Goal: Obtain resource: Download file/media

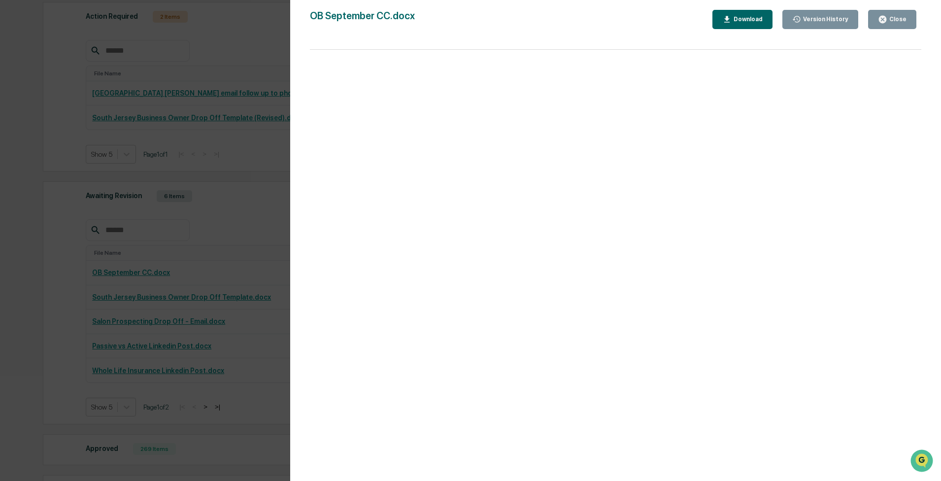
click at [743, 17] on div "Download" at bounding box center [747, 19] width 31 height 7
click at [816, 24] on div "Version History" at bounding box center [820, 19] width 57 height 9
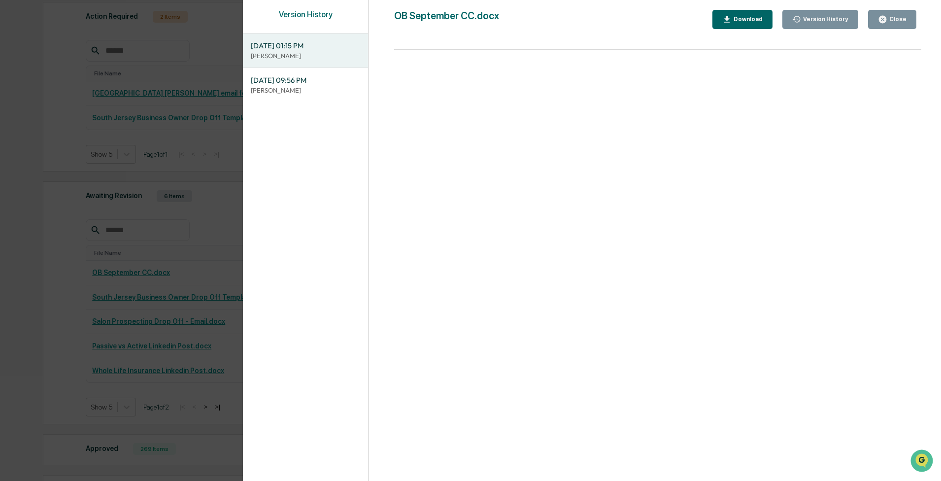
click at [307, 89] on p "[PERSON_NAME]" at bounding box center [305, 90] width 109 height 9
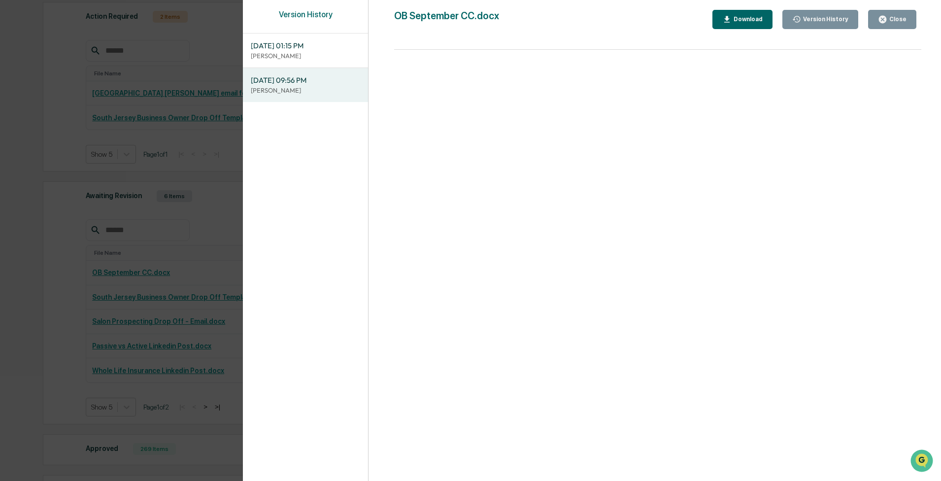
click at [313, 61] on div "08/22/2025, 01:15 PM Cassidy Horniak" at bounding box center [305, 51] width 125 height 34
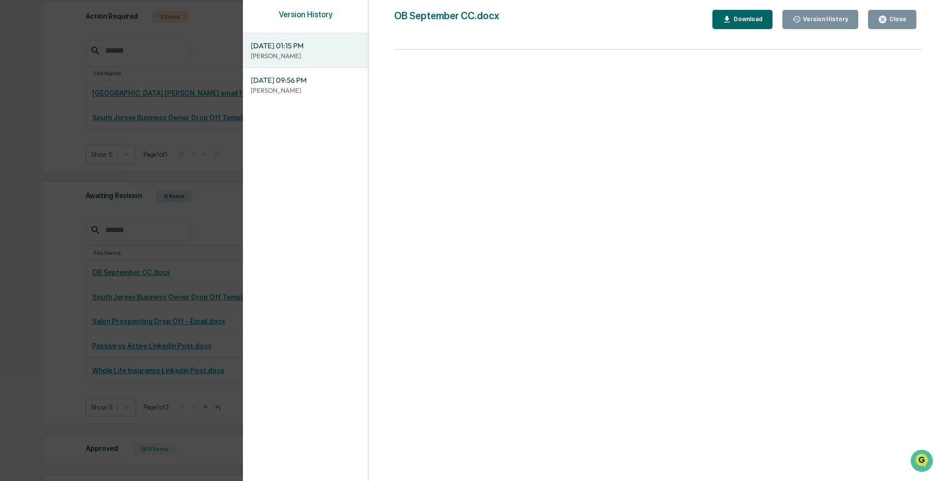
click at [881, 27] on button "Close" at bounding box center [892, 19] width 48 height 19
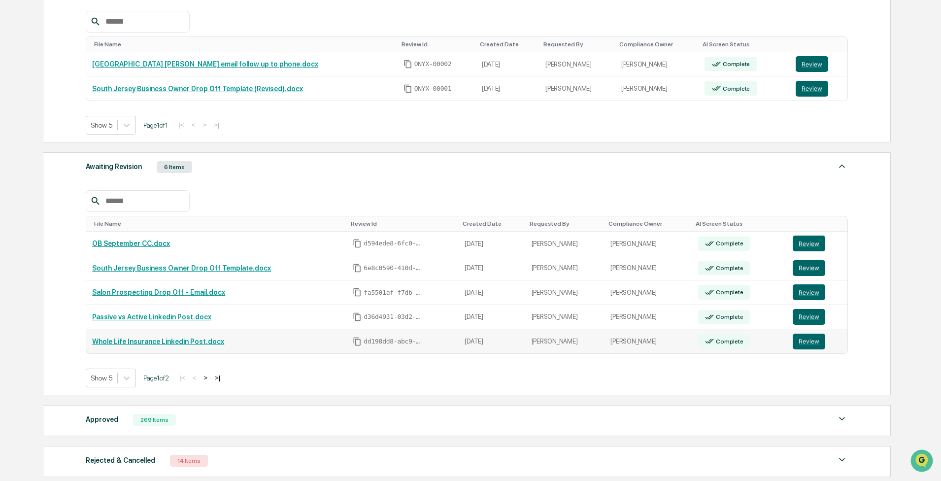
scroll to position [197, 0]
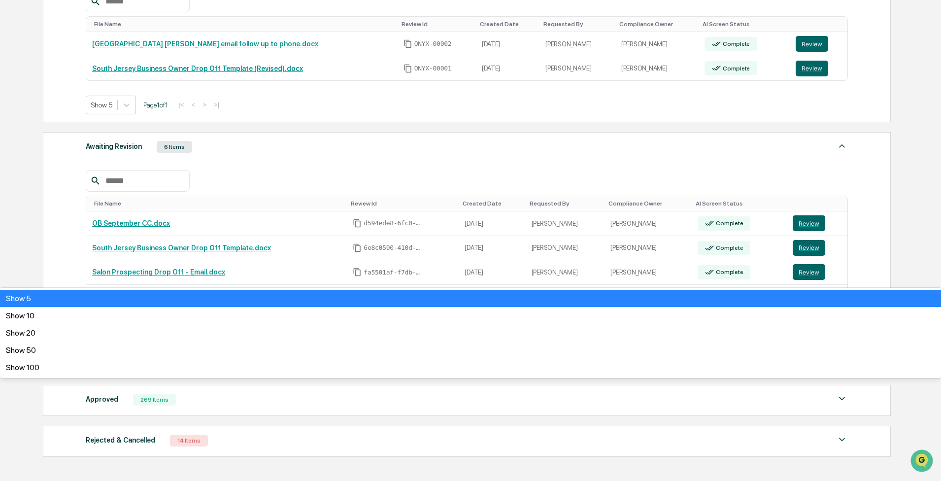
click at [128, 358] on icon at bounding box center [127, 357] width 6 height 3
click at [124, 334] on div "Show 20" at bounding box center [470, 328] width 941 height 9
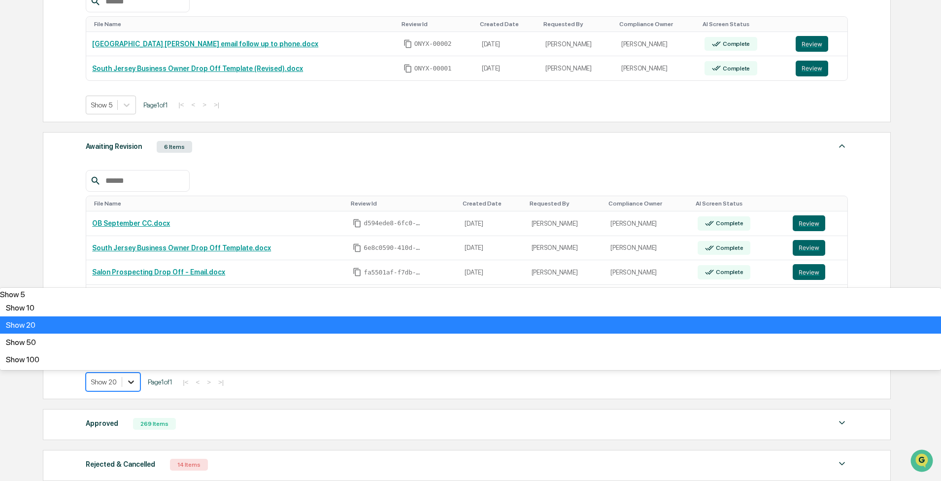
click at [136, 384] on div at bounding box center [131, 382] width 18 height 18
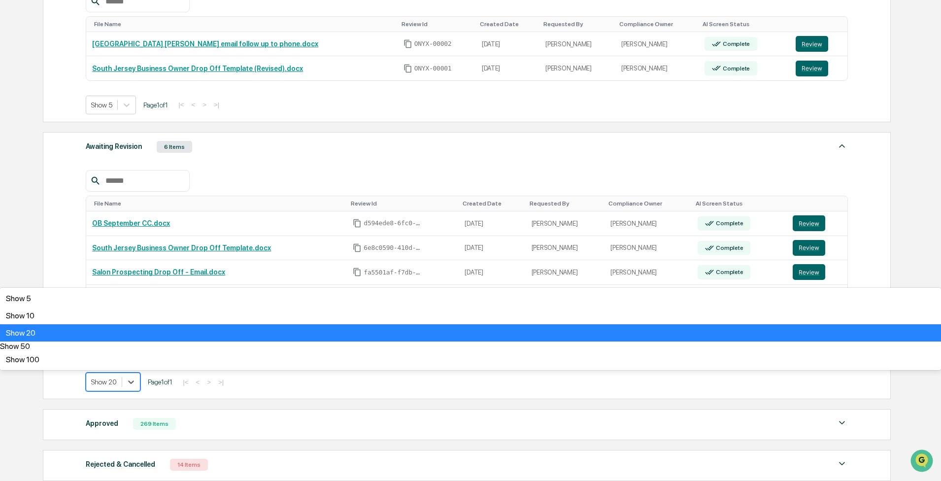
click at [130, 351] on div "Show 50" at bounding box center [470, 345] width 941 height 9
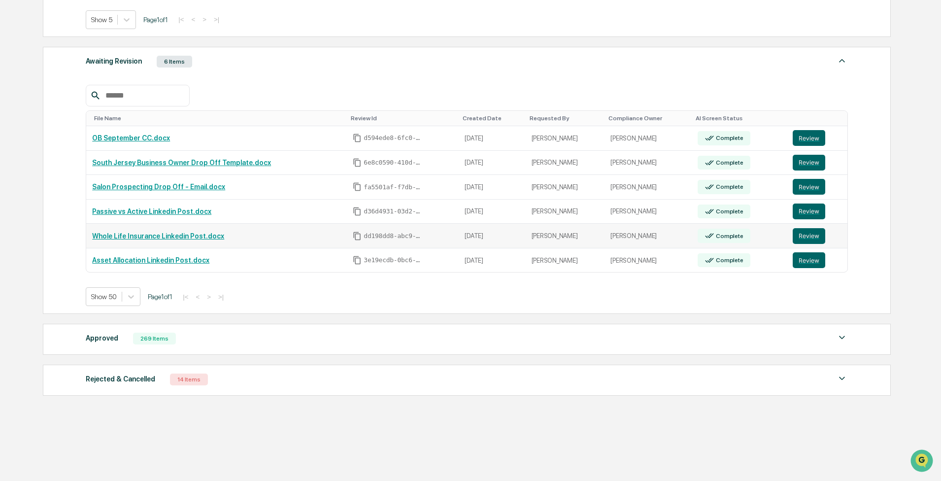
scroll to position [287, 0]
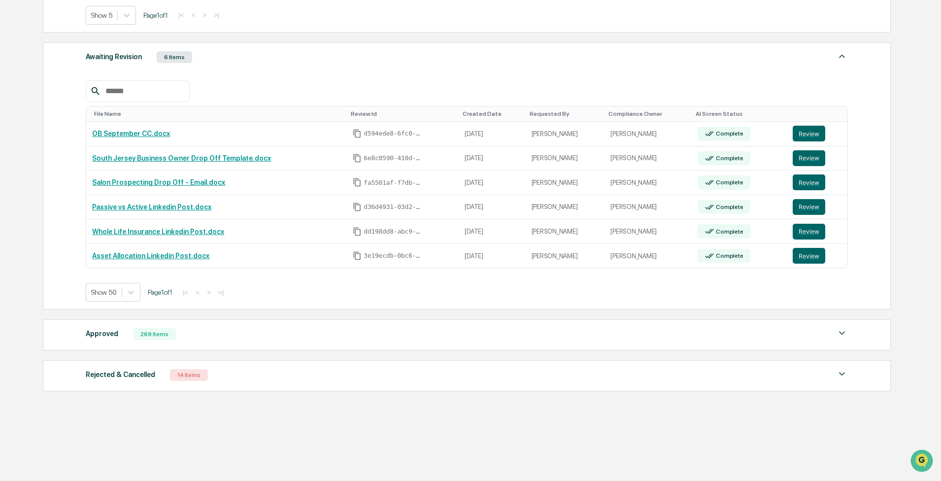
click at [184, 375] on div "14 Items" at bounding box center [189, 375] width 38 height 12
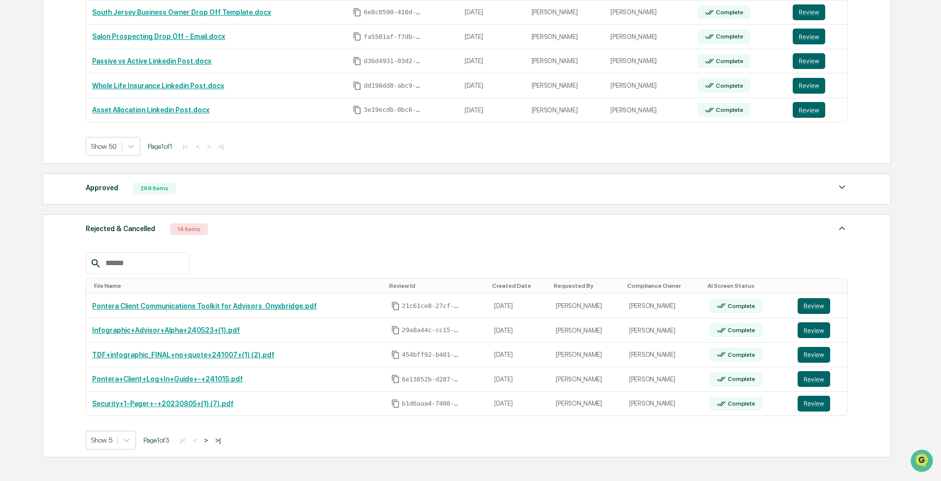
scroll to position [435, 0]
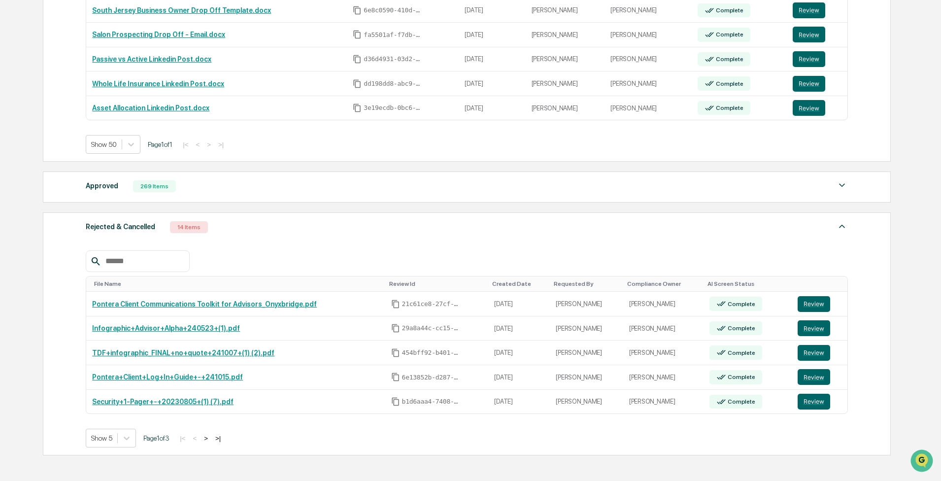
click at [149, 183] on div "269 Items" at bounding box center [154, 186] width 43 height 12
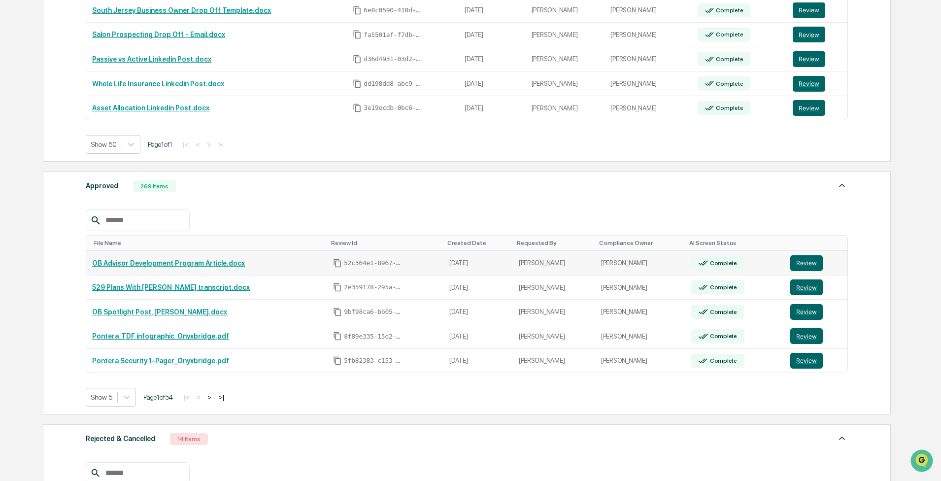
click at [173, 265] on link "OB Advisor Development Program Article.docx" at bounding box center [168, 263] width 153 height 8
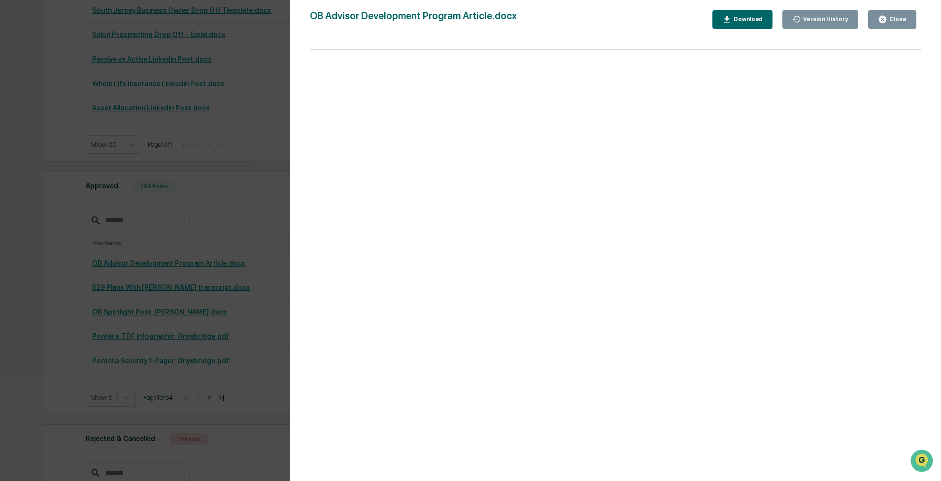
click at [746, 26] on button "Download" at bounding box center [742, 19] width 60 height 19
click at [891, 21] on div "Close" at bounding box center [896, 19] width 19 height 7
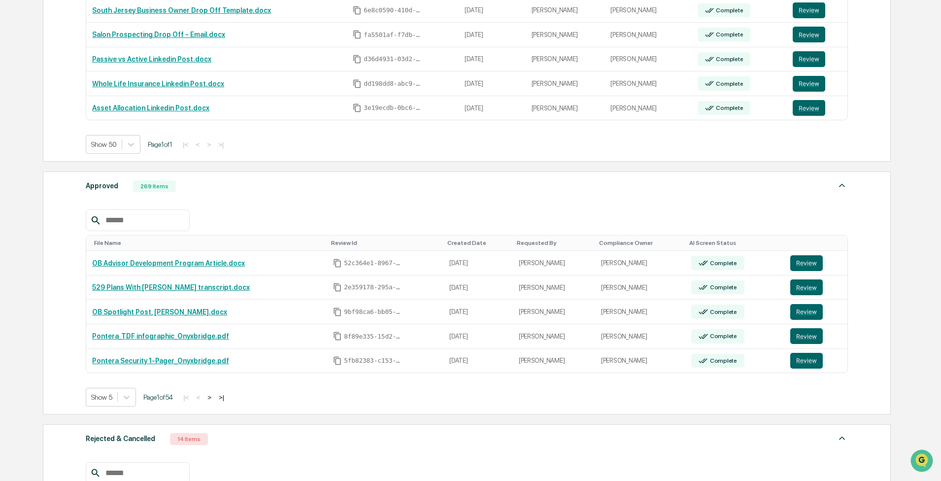
click at [214, 399] on button ">" at bounding box center [209, 397] width 10 height 8
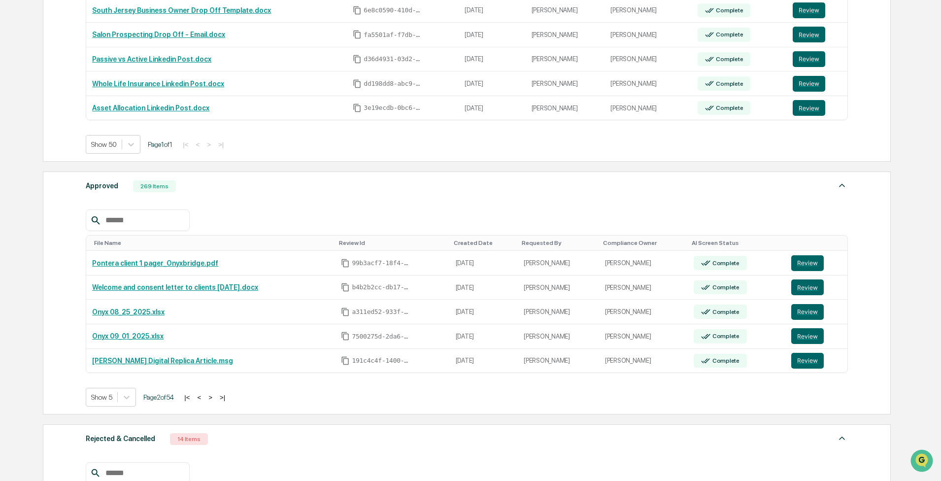
click at [215, 399] on button ">" at bounding box center [210, 397] width 10 height 8
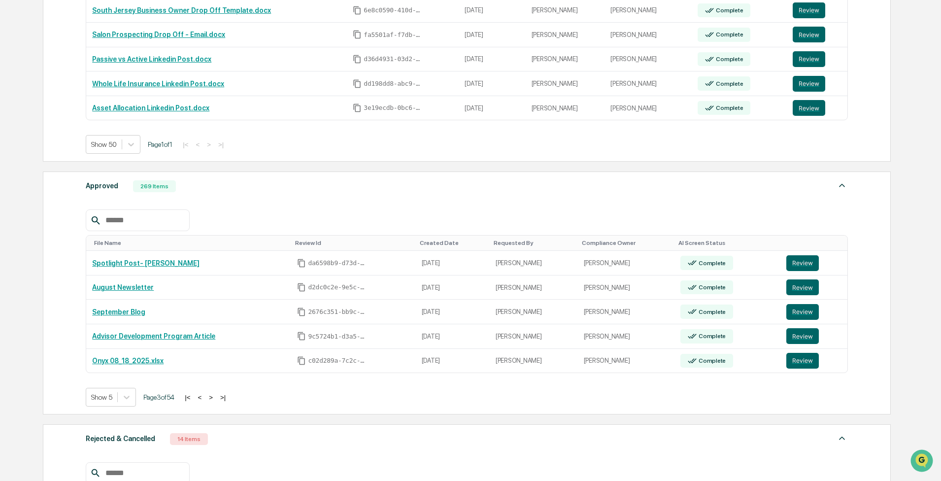
click at [216, 399] on button ">" at bounding box center [211, 397] width 10 height 8
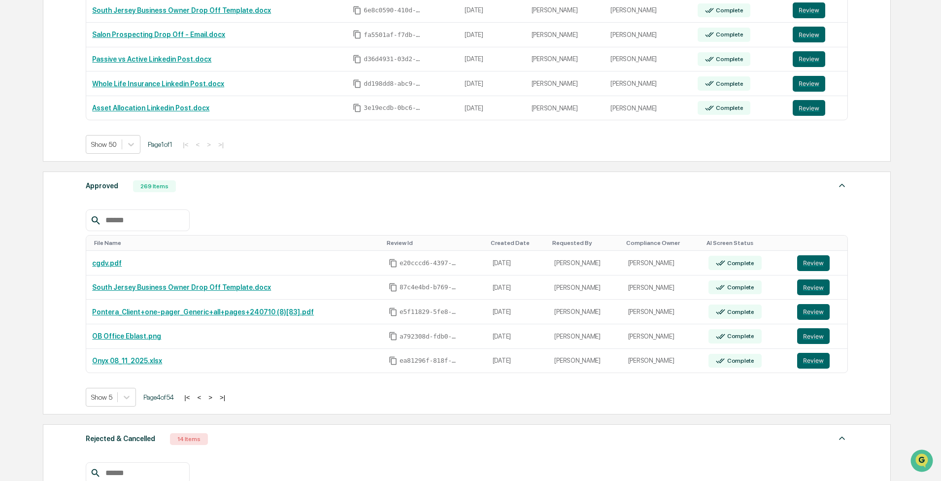
click at [215, 399] on button ">" at bounding box center [210, 397] width 10 height 8
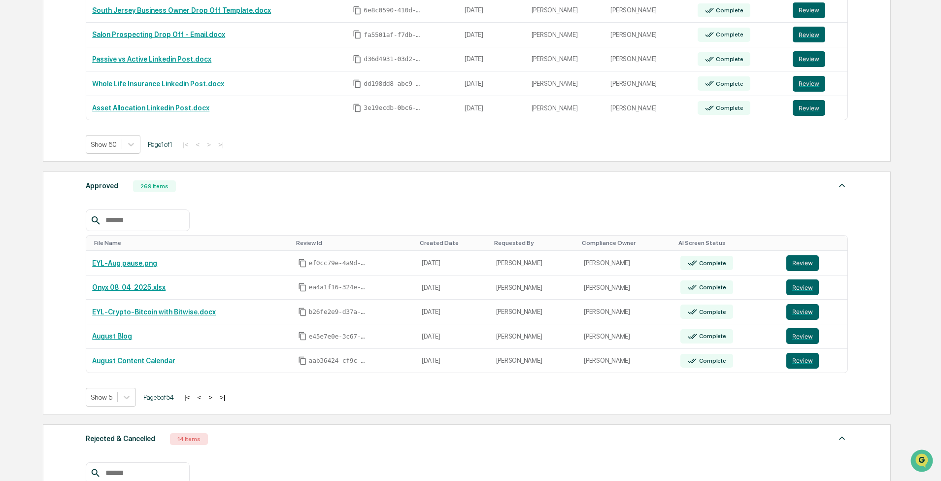
click at [201, 399] on button "<" at bounding box center [199, 397] width 10 height 8
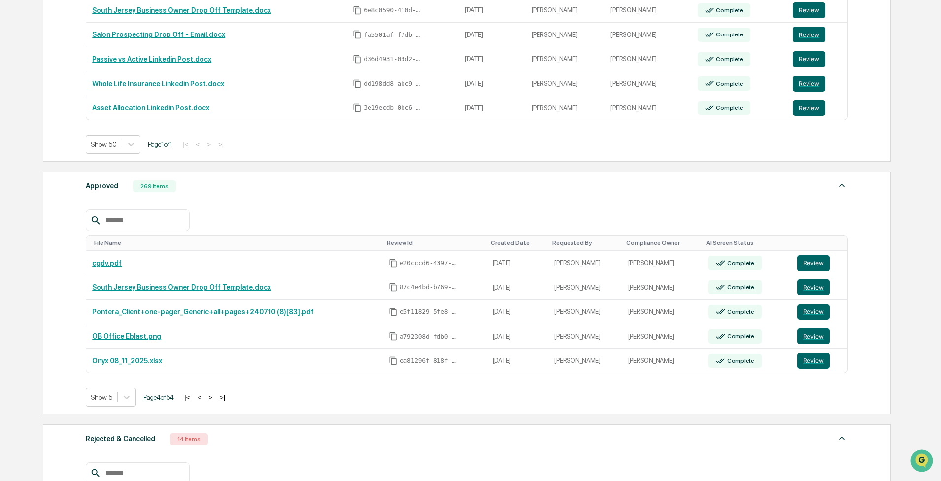
click at [201, 399] on button "<" at bounding box center [199, 397] width 10 height 8
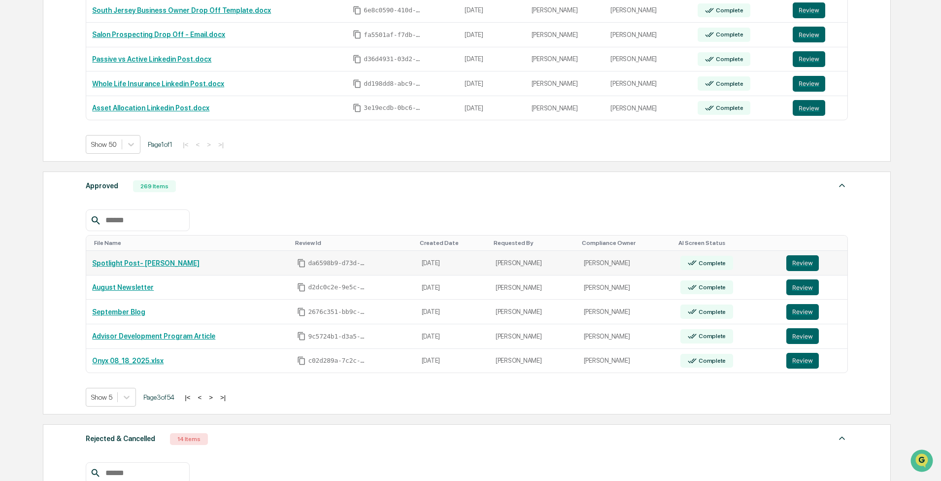
click at [145, 267] on link "Spotlight Post- Jared" at bounding box center [145, 263] width 107 height 8
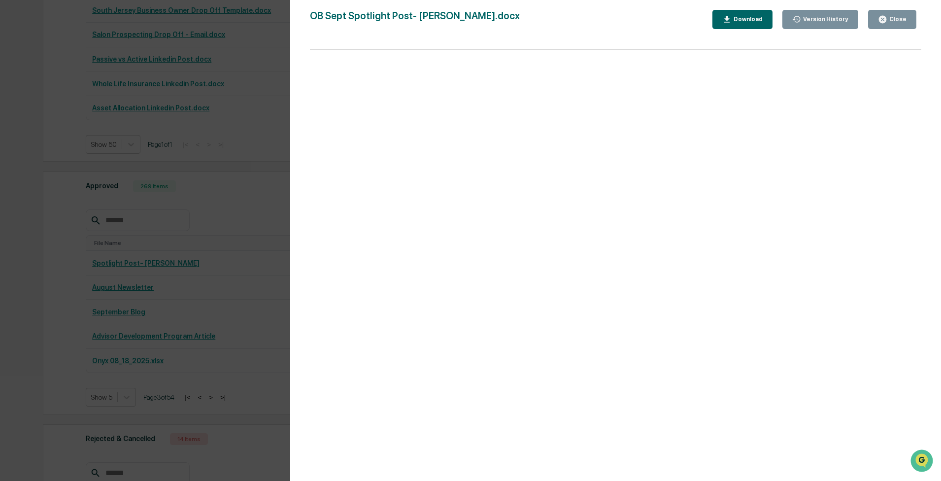
click at [753, 23] on div "Download" at bounding box center [742, 19] width 40 height 9
click at [905, 25] on button "Close" at bounding box center [892, 19] width 48 height 19
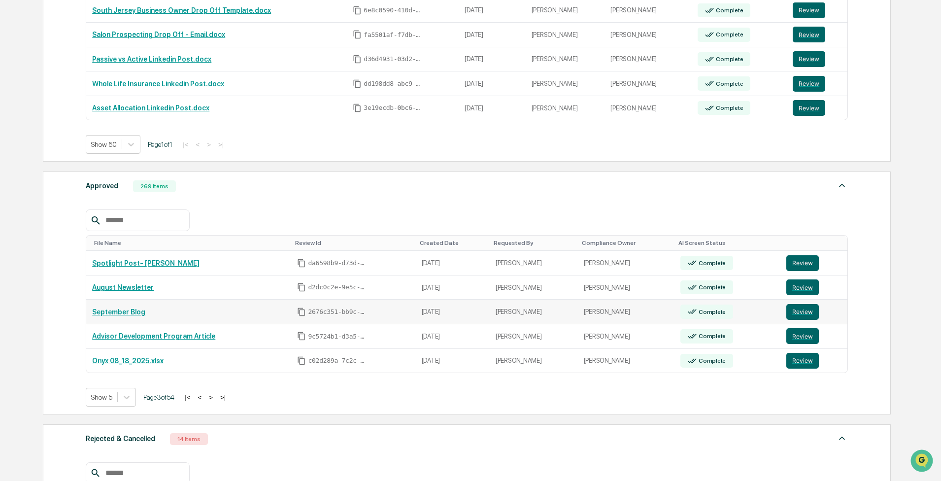
click at [133, 311] on link "September Blog" at bounding box center [118, 312] width 53 height 8
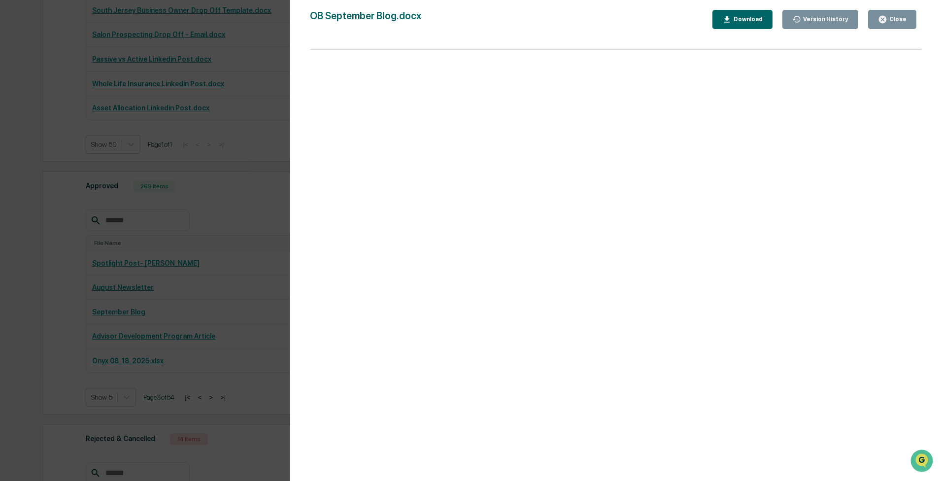
click at [763, 22] on div "Download" at bounding box center [747, 19] width 31 height 7
click at [899, 24] on button "Close" at bounding box center [892, 19] width 48 height 19
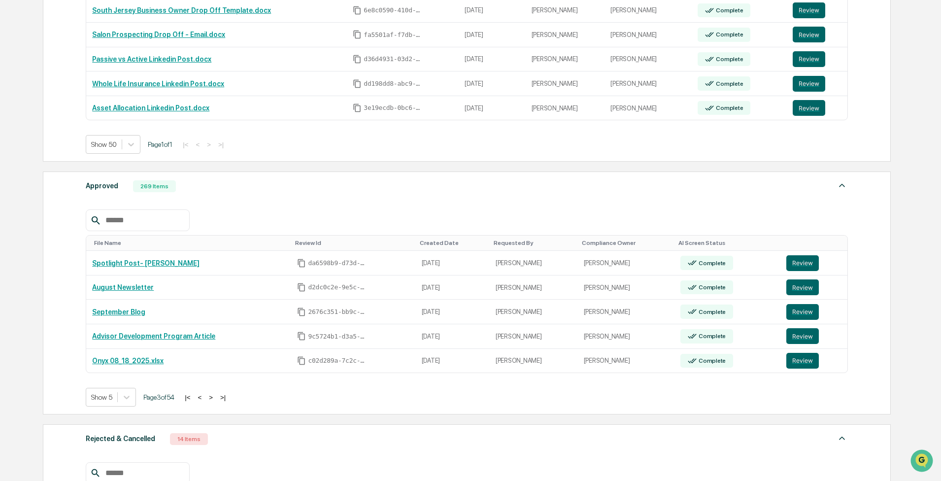
click at [204, 397] on button "<" at bounding box center [200, 397] width 10 height 8
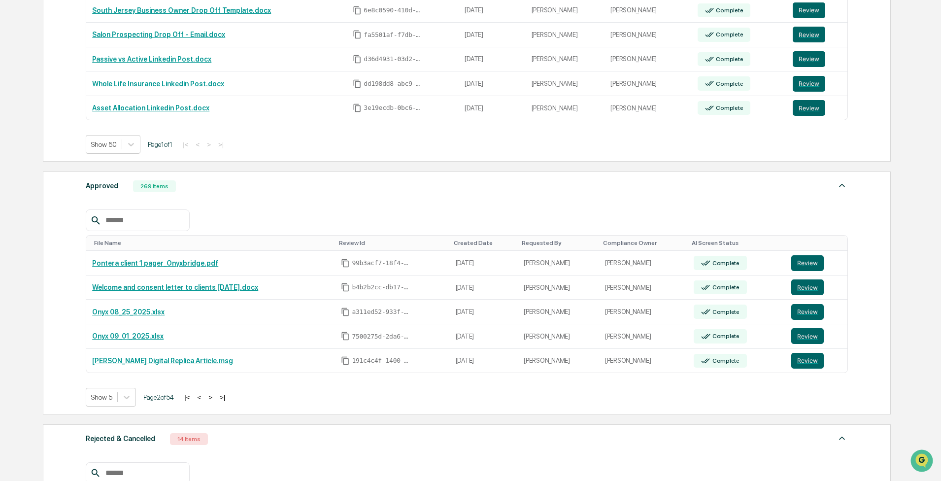
click at [204, 397] on button "<" at bounding box center [199, 397] width 10 height 8
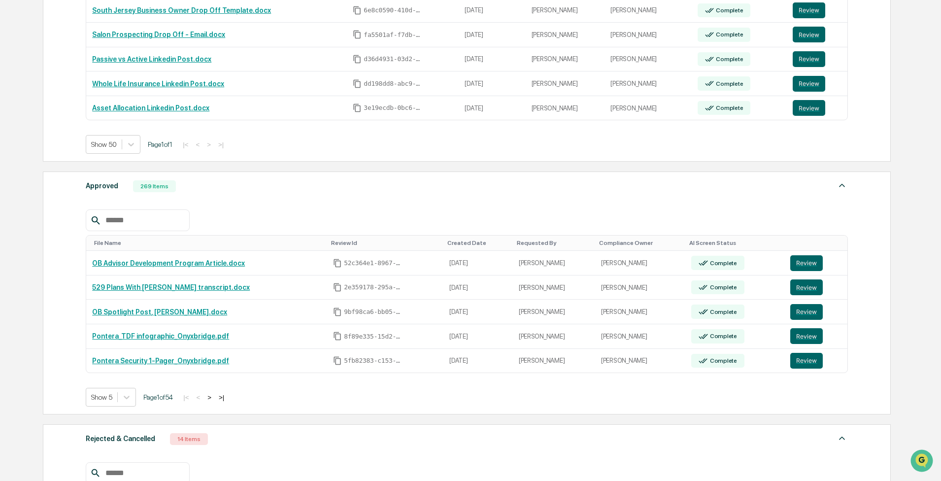
click at [214, 398] on button ">" at bounding box center [209, 397] width 10 height 8
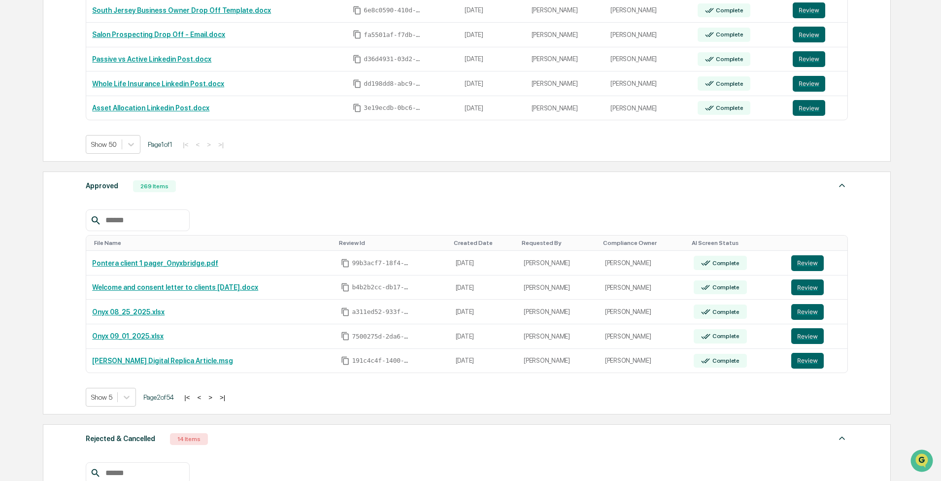
click at [214, 398] on button ">" at bounding box center [210, 397] width 10 height 8
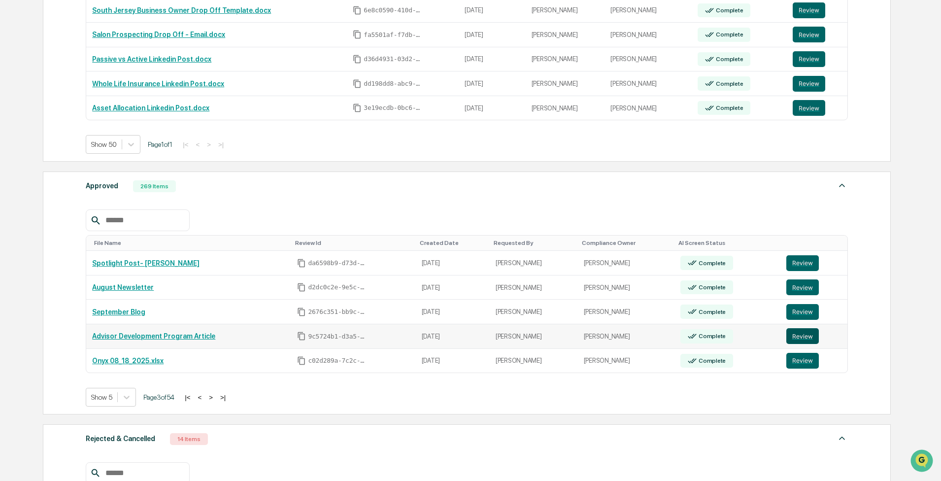
click at [805, 333] on button "Review" at bounding box center [802, 336] width 33 height 16
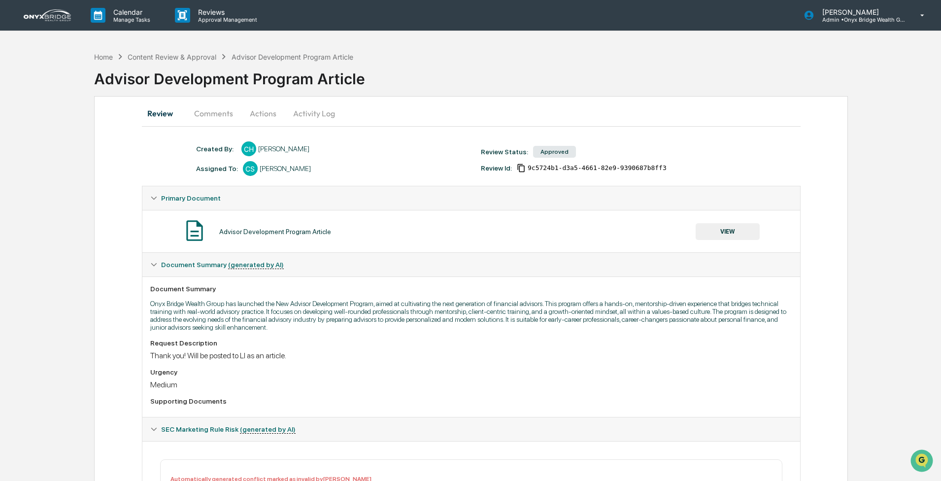
click at [221, 113] on button "Comments" at bounding box center [213, 113] width 55 height 24
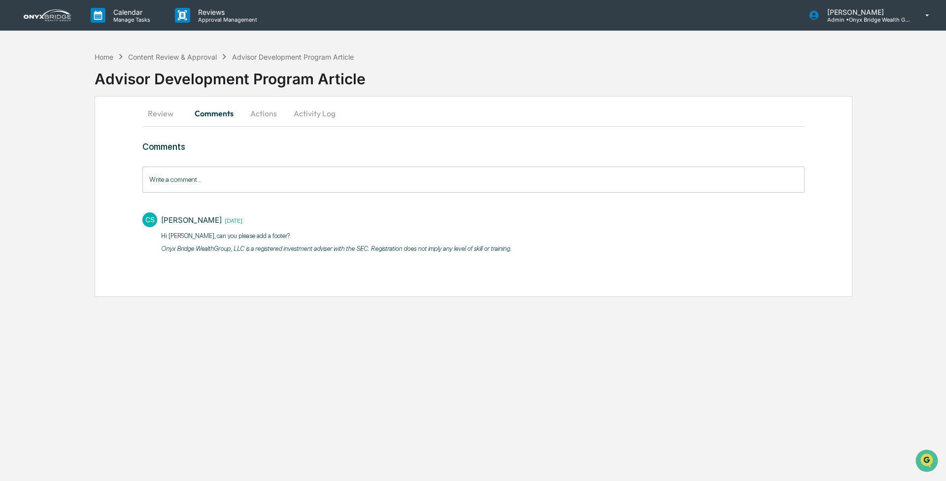
click at [249, 113] on button "Actions" at bounding box center [263, 113] width 44 height 24
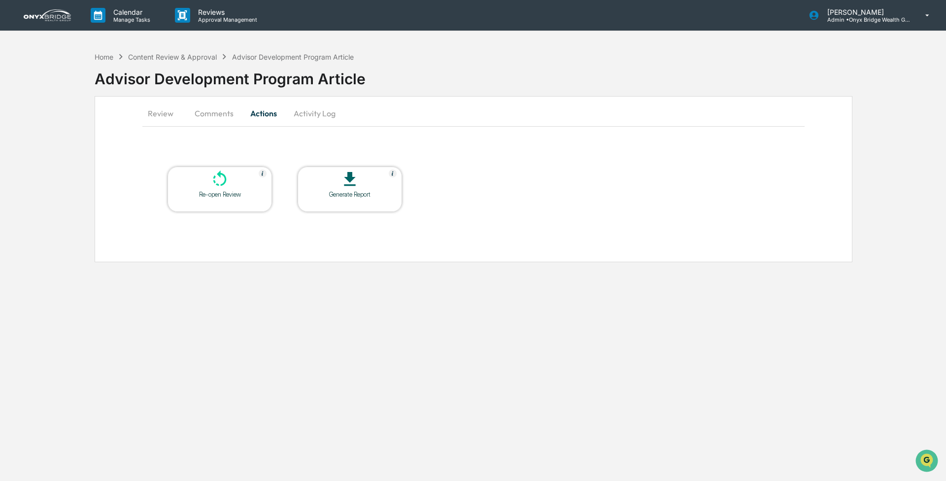
click at [317, 113] on button "Activity Log" at bounding box center [315, 113] width 58 height 24
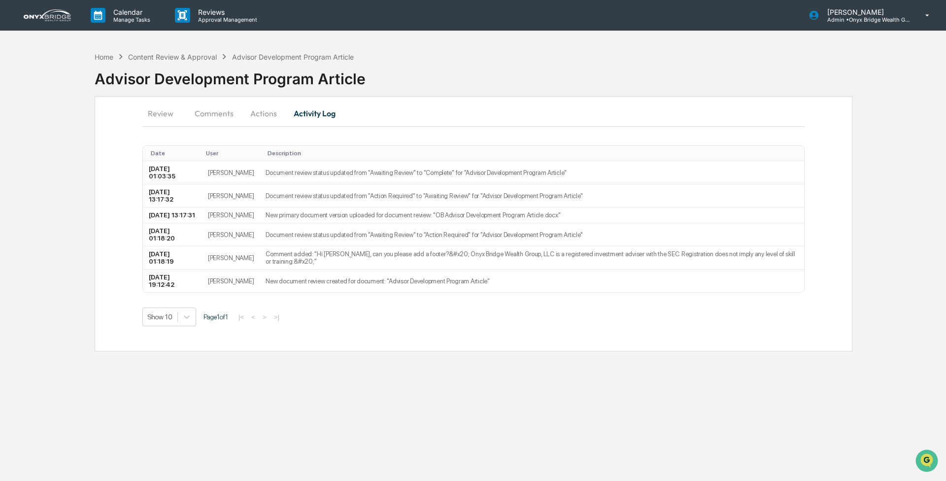
click at [170, 113] on button "Review" at bounding box center [164, 113] width 44 height 24
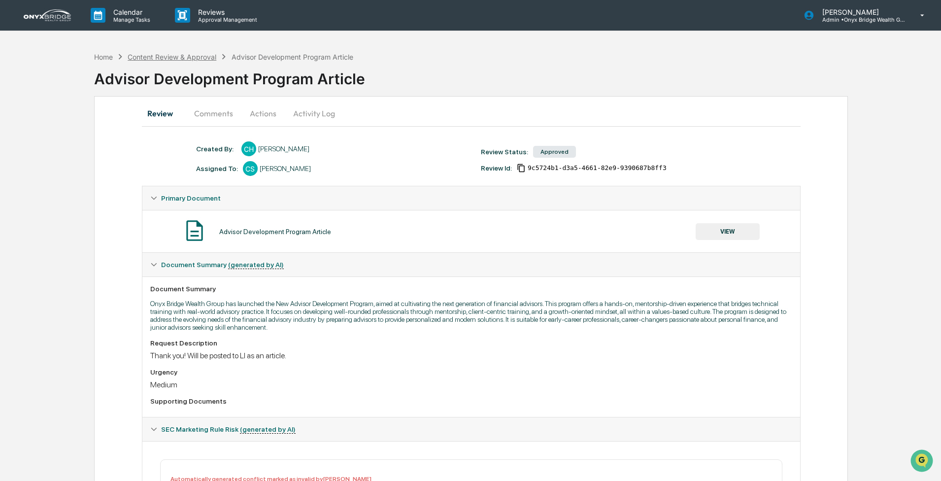
click at [166, 56] on div "Content Review & Approval" at bounding box center [172, 57] width 89 height 8
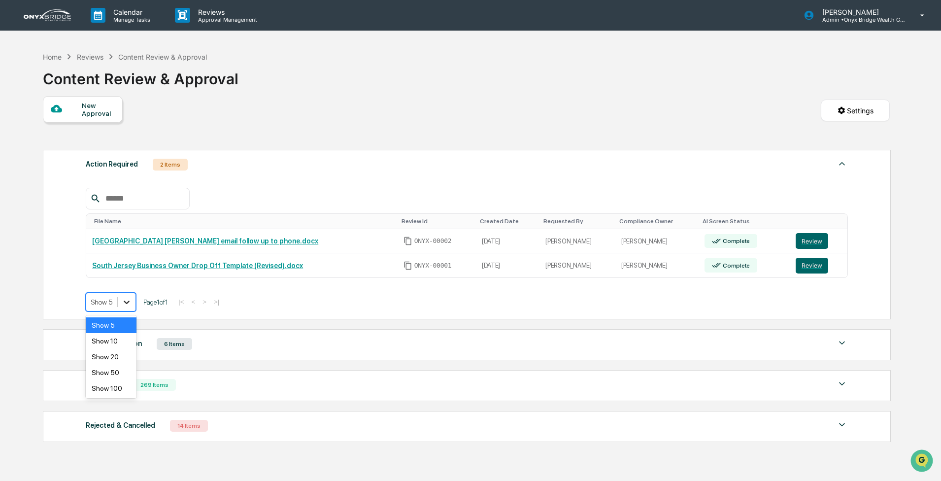
click at [127, 304] on icon at bounding box center [127, 302] width 10 height 10
click at [124, 383] on div "Show 100" at bounding box center [111, 388] width 51 height 16
click at [171, 347] on div "6 Items" at bounding box center [174, 344] width 35 height 12
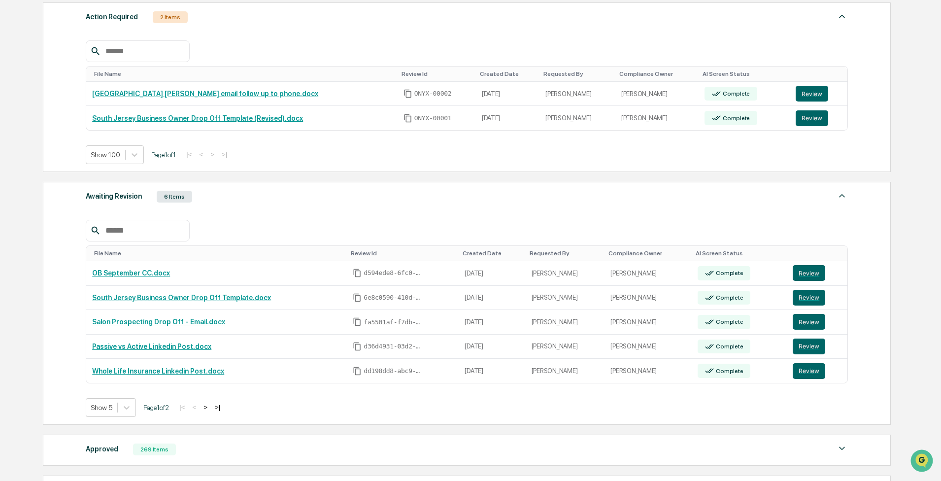
scroll to position [148, 0]
click at [153, 276] on link "OB September CC.docx" at bounding box center [131, 272] width 78 height 8
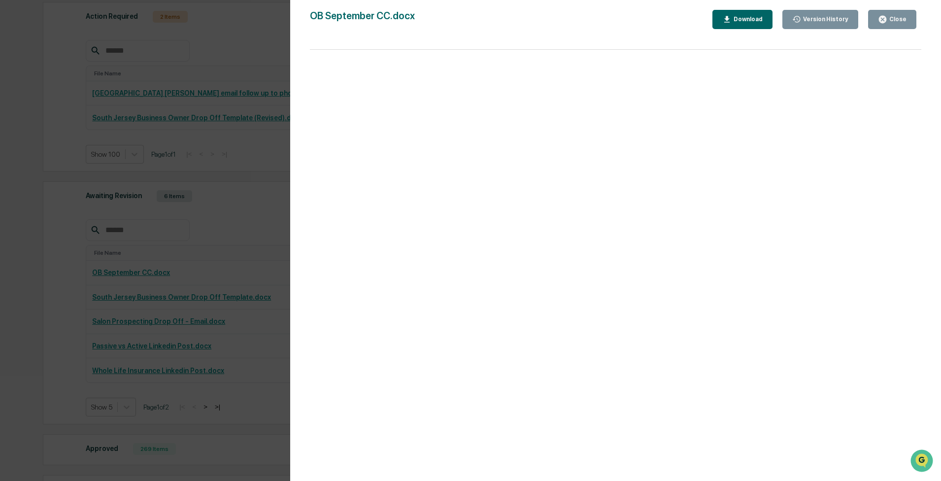
click at [901, 17] on div "Close" at bounding box center [896, 19] width 19 height 7
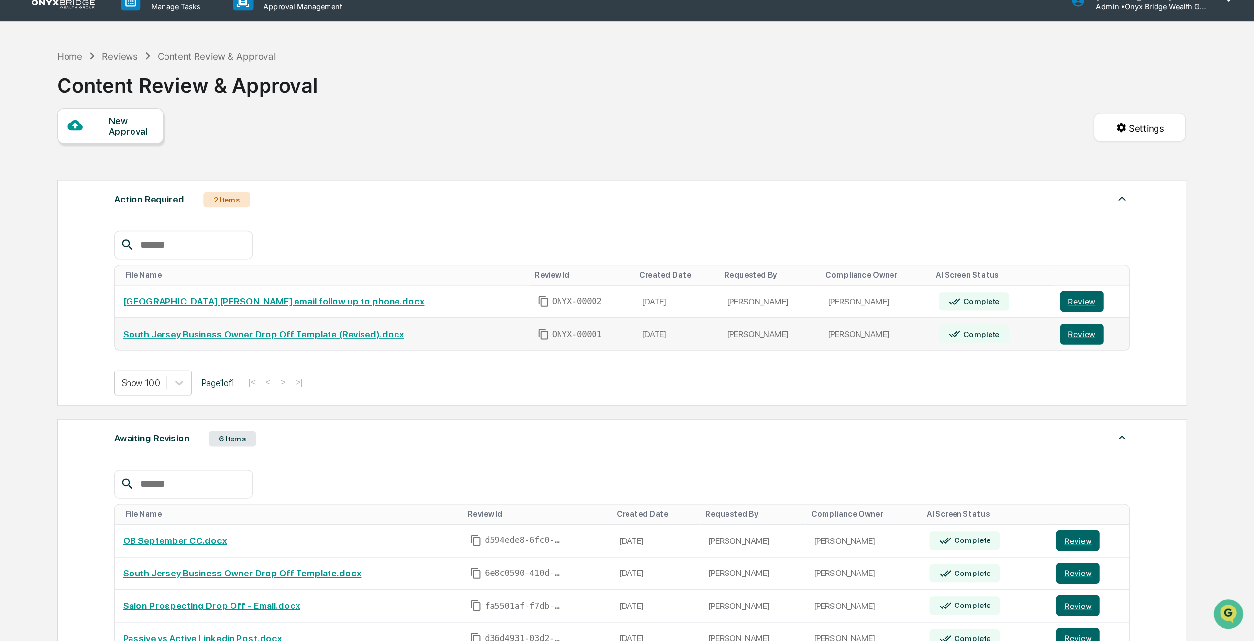
scroll to position [0, 0]
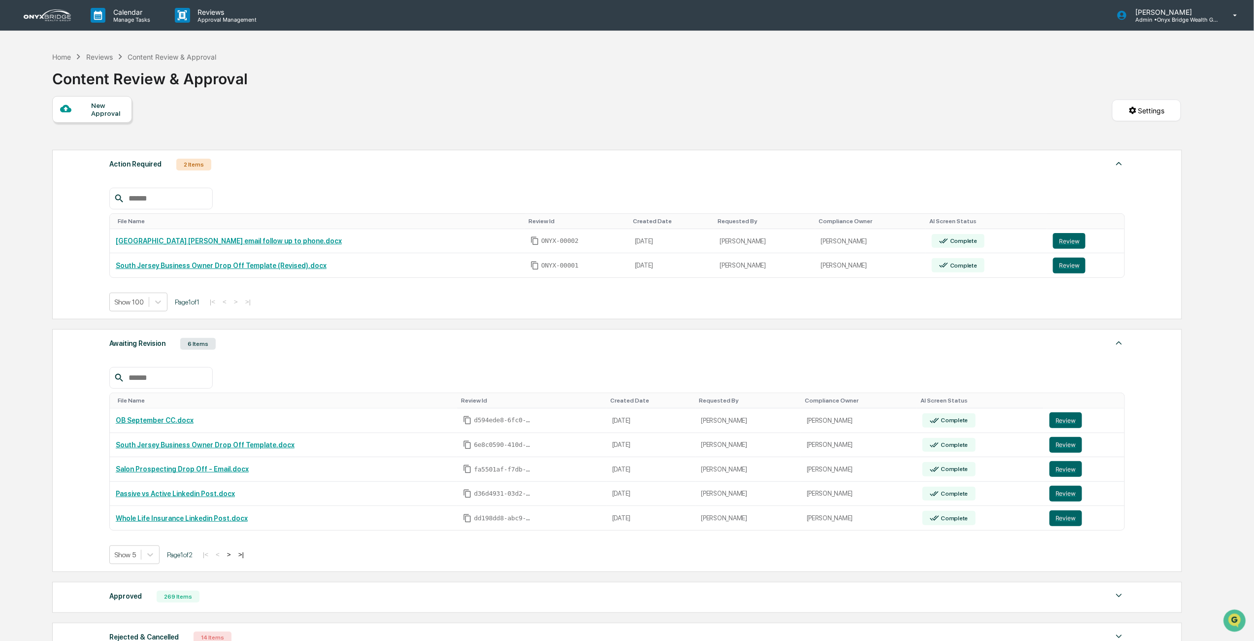
click at [945, 64] on div "Home Reviews Content Review & Approval Content Review & Approval" at bounding box center [616, 71] width 1129 height 49
click at [233, 480] on button ">" at bounding box center [229, 554] width 10 height 8
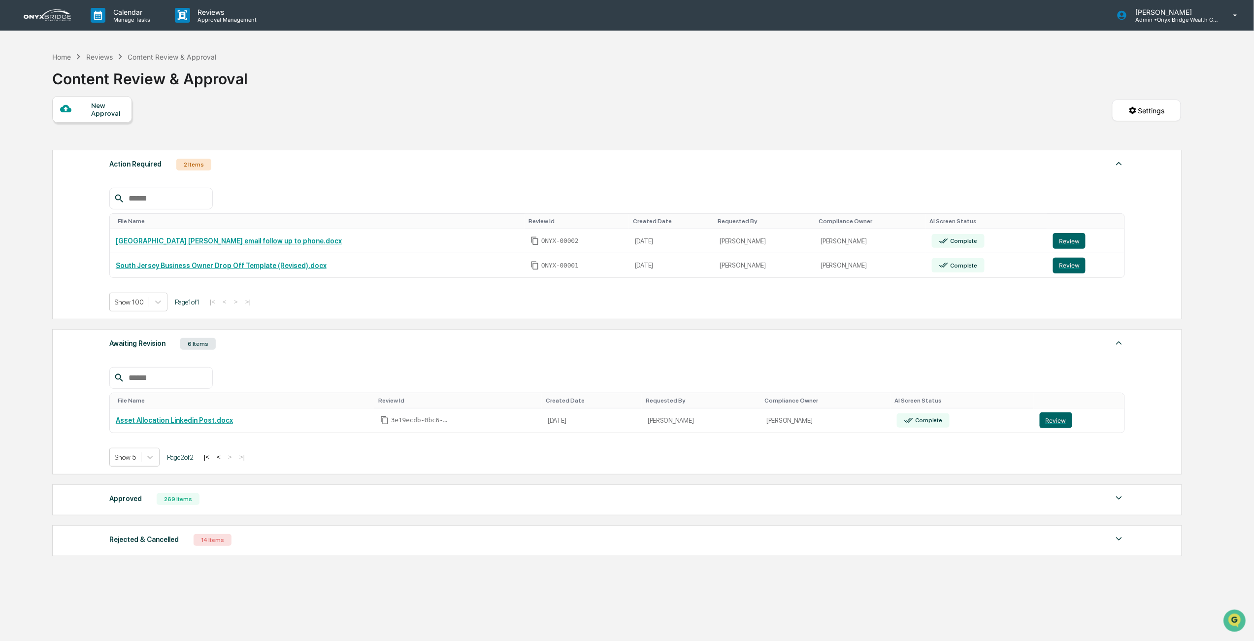
click at [224, 461] on button "<" at bounding box center [219, 457] width 10 height 8
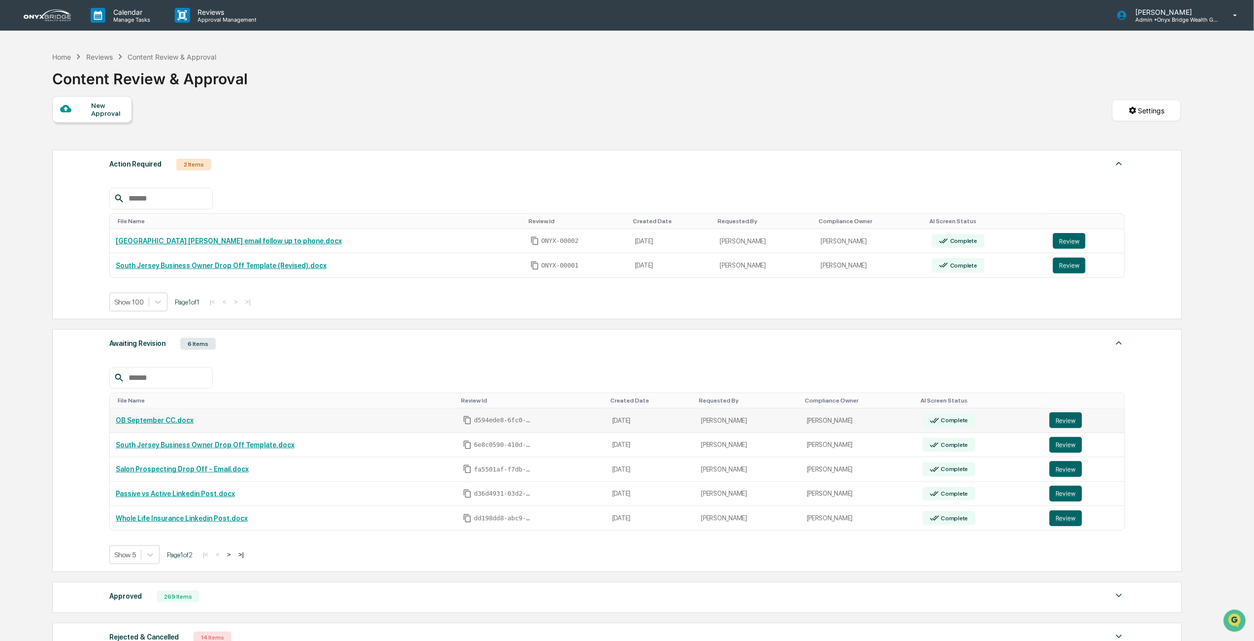
click at [152, 424] on link "OB September CC.docx" at bounding box center [155, 420] width 78 height 8
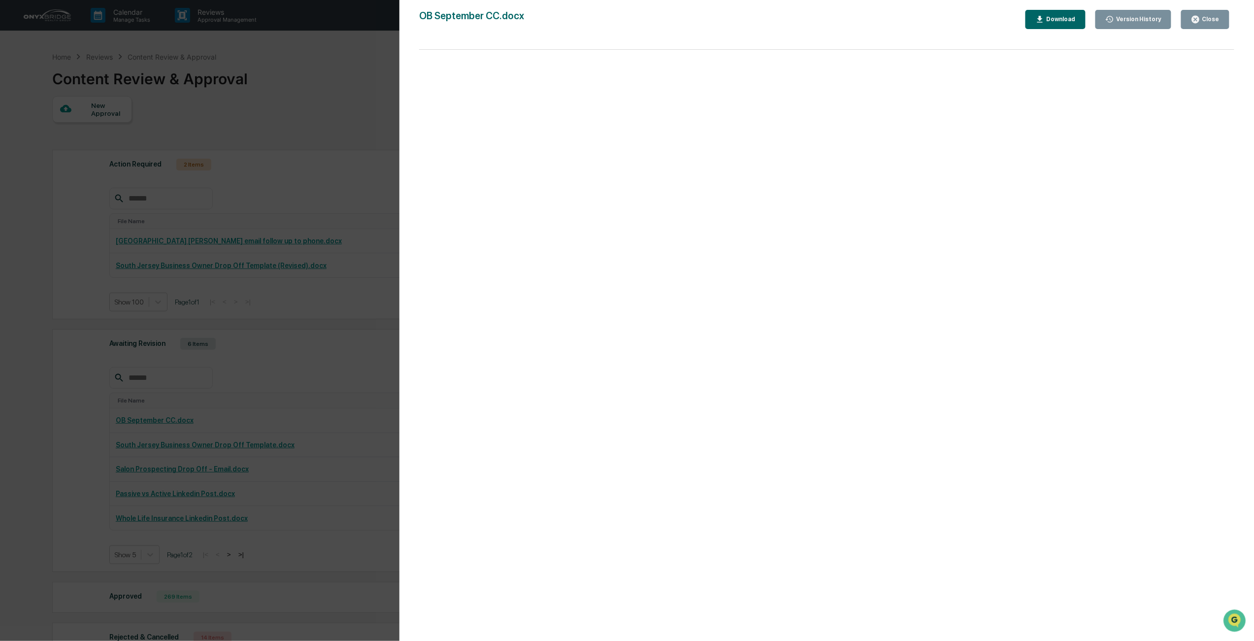
click at [945, 22] on button "Close" at bounding box center [1205, 19] width 48 height 19
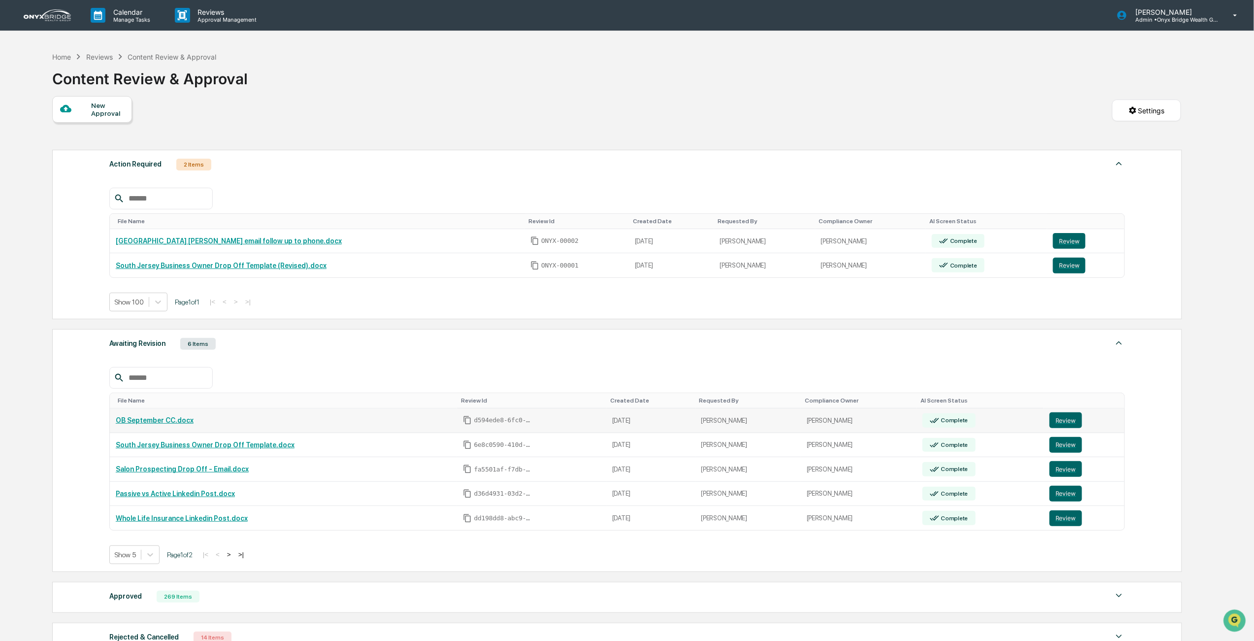
click at [945, 416] on td "Review" at bounding box center [1084, 420] width 81 height 25
click at [945, 420] on button "Review" at bounding box center [1066, 420] width 33 height 16
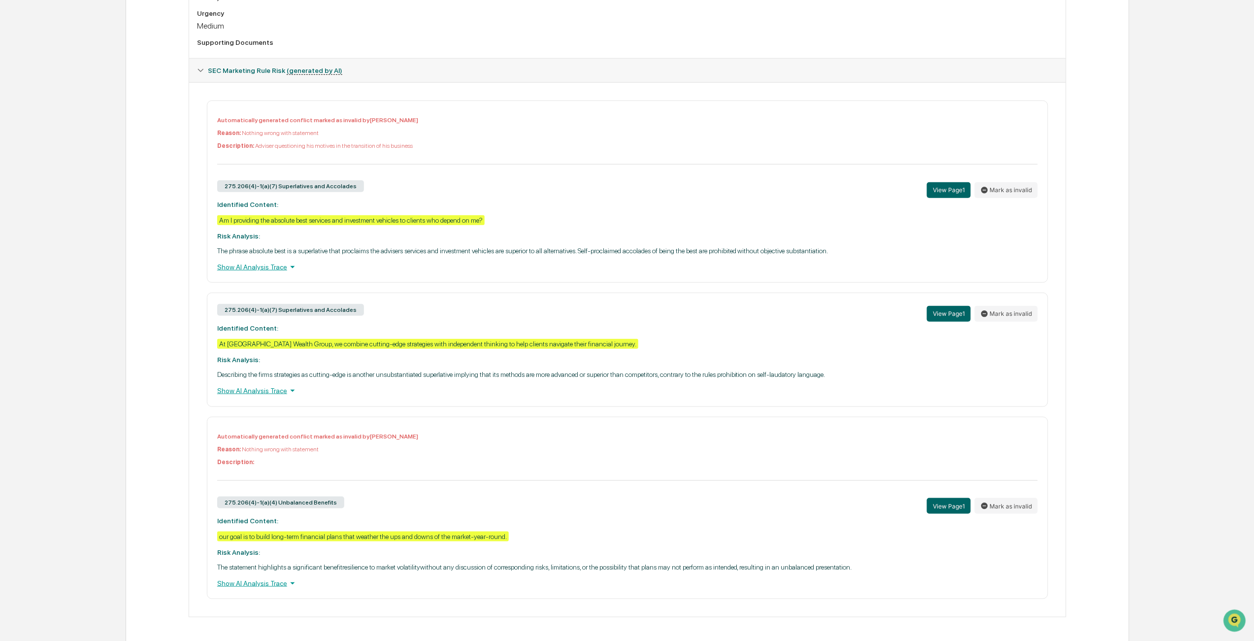
scroll to position [375, 0]
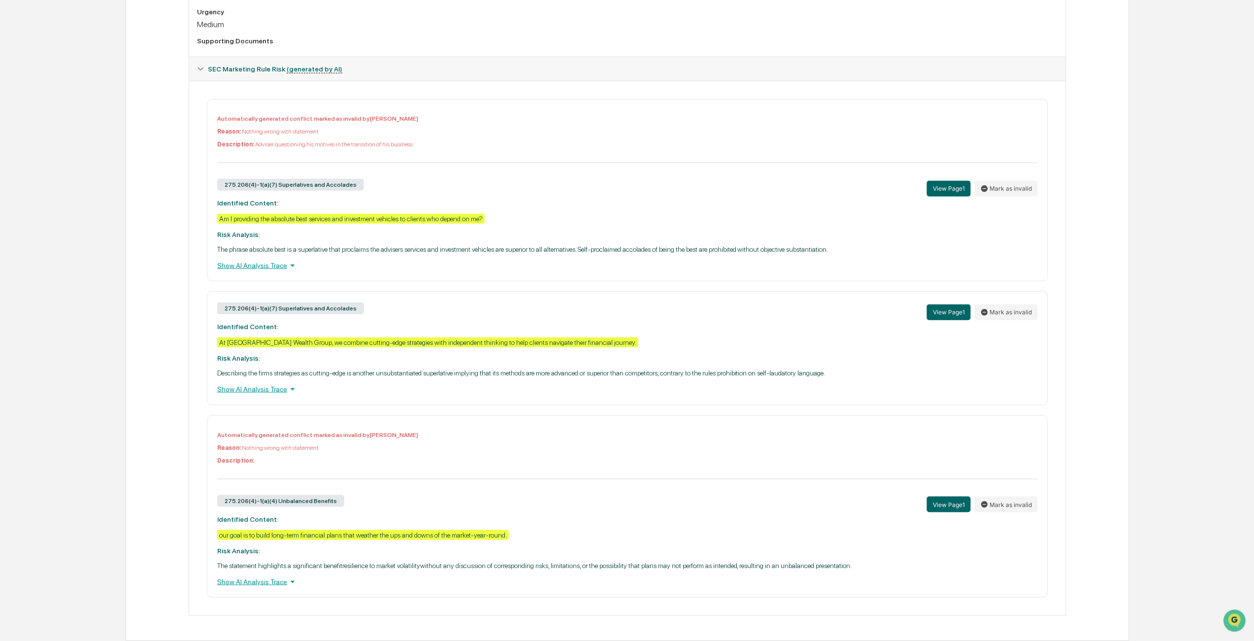
click at [274, 384] on div "Show AI Analysis Trace" at bounding box center [627, 389] width 821 height 11
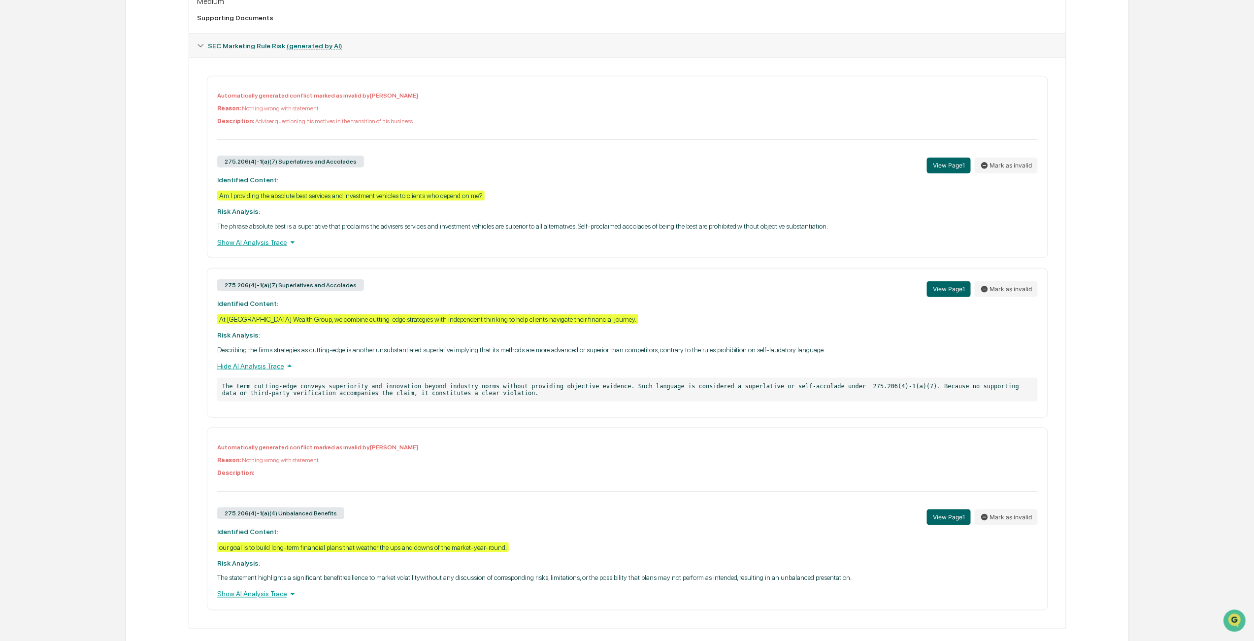
click at [570, 324] on div "At [GEOGRAPHIC_DATA] Wealth Group, we combine cutting-edge strategies with inde…" at bounding box center [427, 319] width 421 height 10
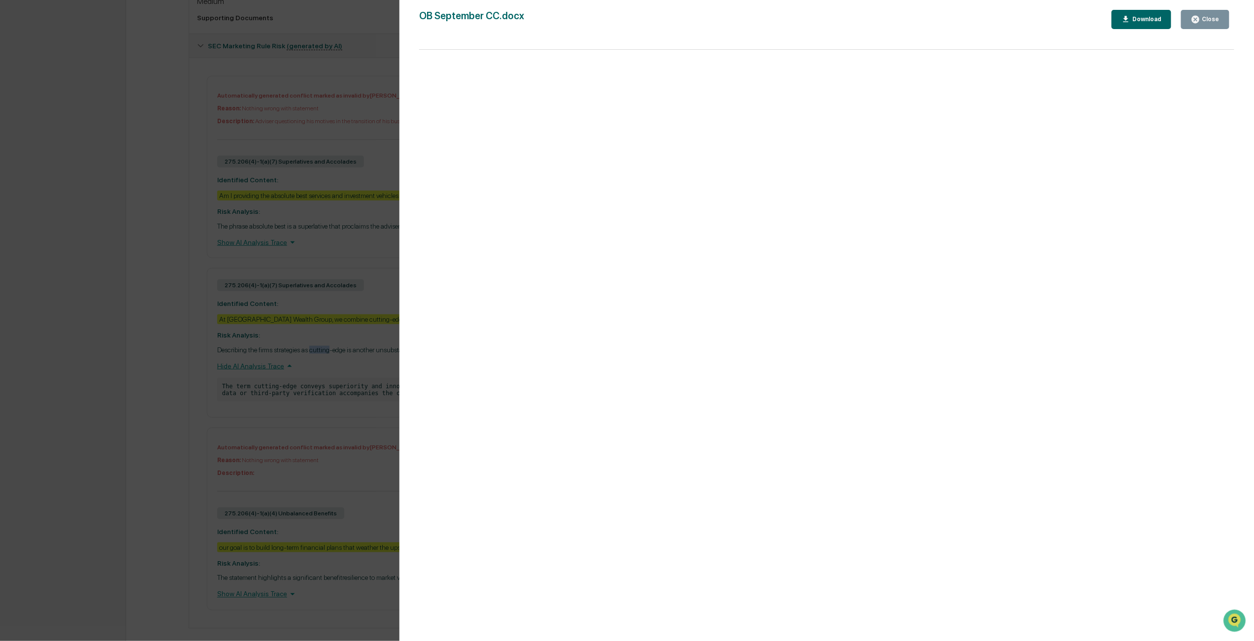
click at [1214, 23] on div "Close" at bounding box center [1205, 19] width 29 height 9
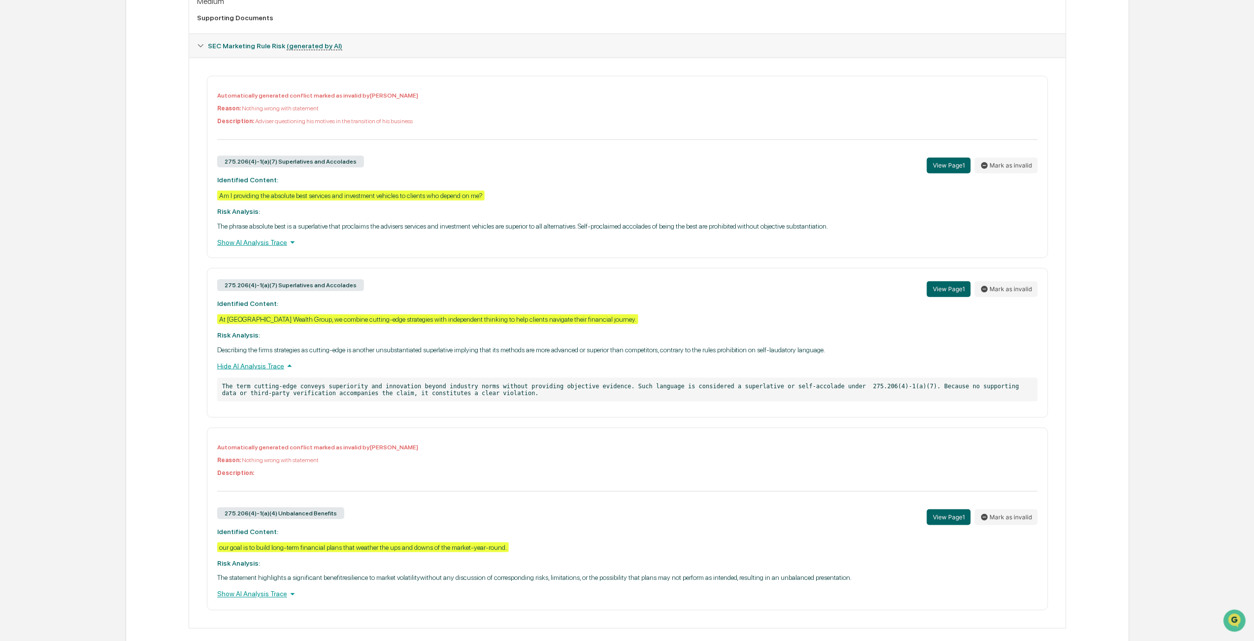
click at [471, 354] on p "Describing the firms strategies as cutting-edge is another unsubstantiated supe…" at bounding box center [627, 350] width 821 height 8
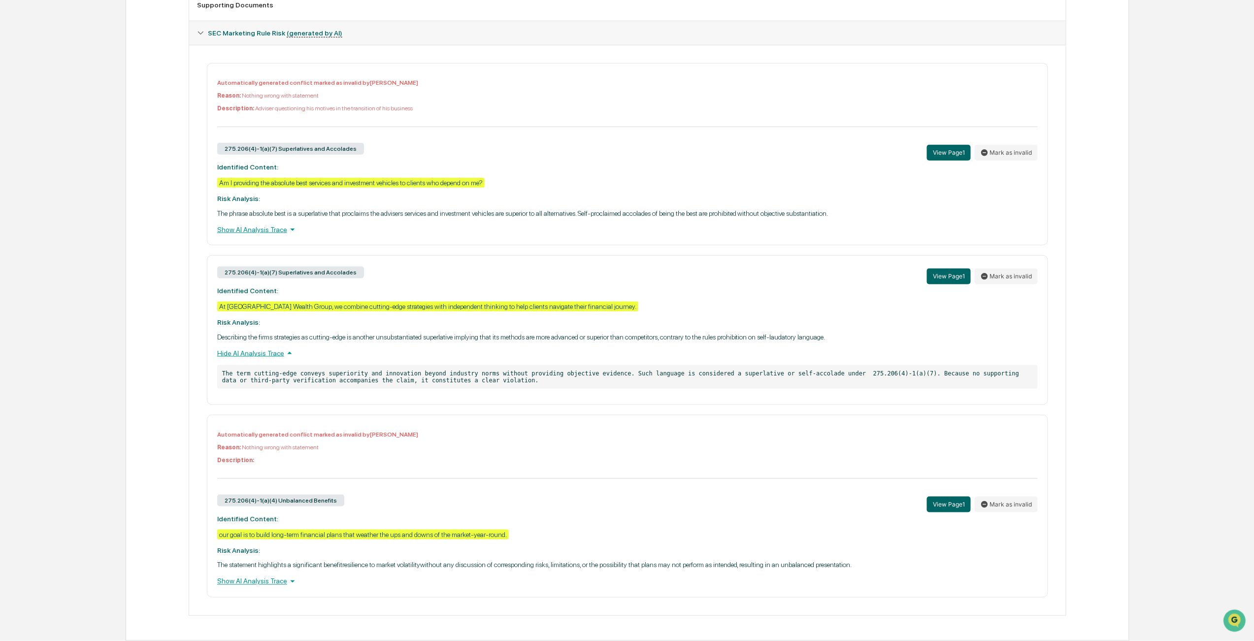
scroll to position [411, 0]
click at [447, 415] on div "Automatically generated conflict marked as invalid by [PERSON_NAME] Reason: Not…" at bounding box center [627, 506] width 841 height 182
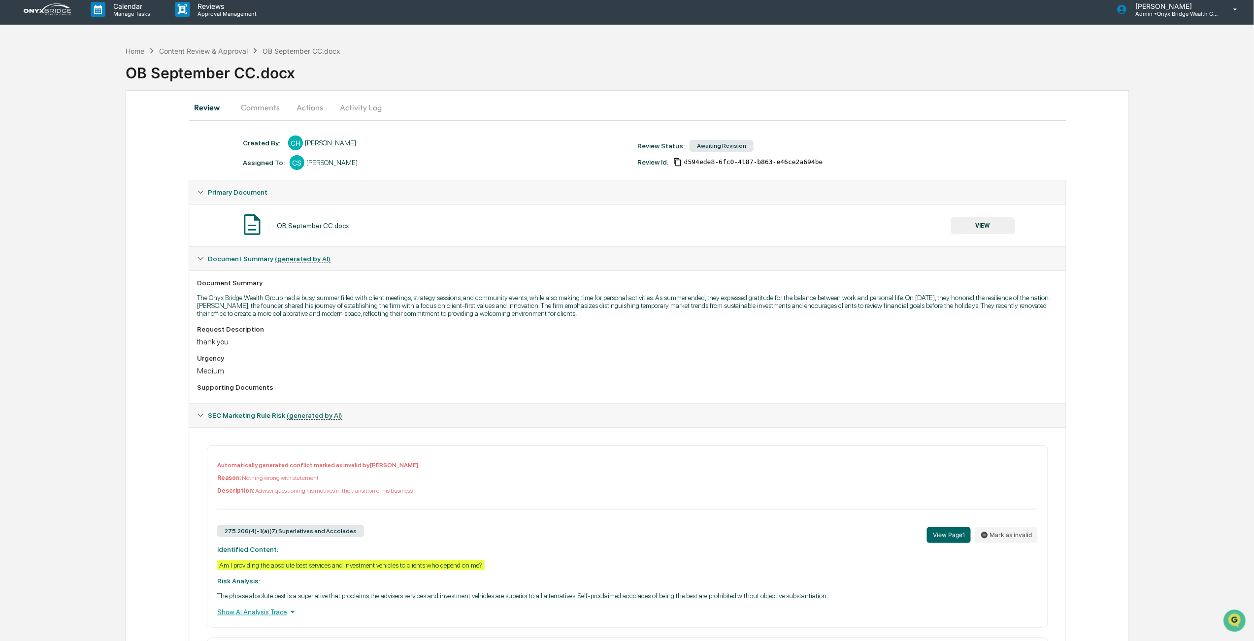
scroll to position [0, 0]
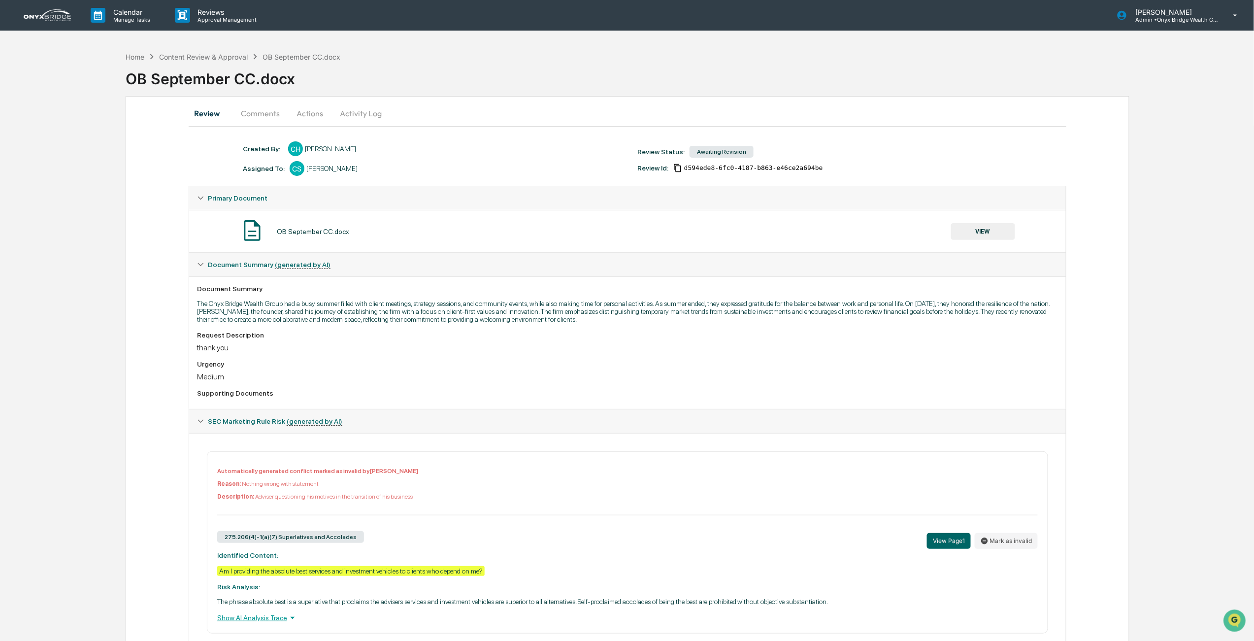
click at [1107, 296] on div "Review Comments Actions Activity Log Created By: ‎ ‎ [PERSON_NAME] Assigned To:…" at bounding box center [628, 562] width 1005 height 933
click at [233, 51] on div "Home Content Review & Approval OB September CC.docx" at bounding box center [233, 56] width 215 height 11
click at [229, 54] on div "Content Review & Approval" at bounding box center [203, 57] width 89 height 8
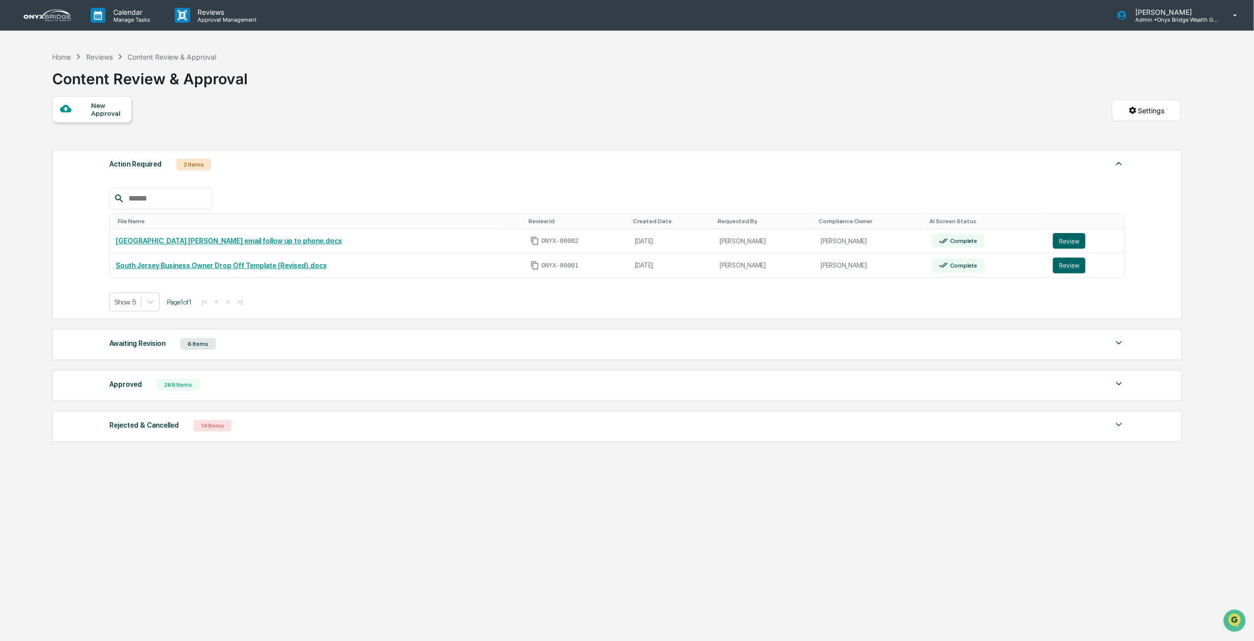
click at [172, 391] on div "269 Items" at bounding box center [178, 385] width 43 height 12
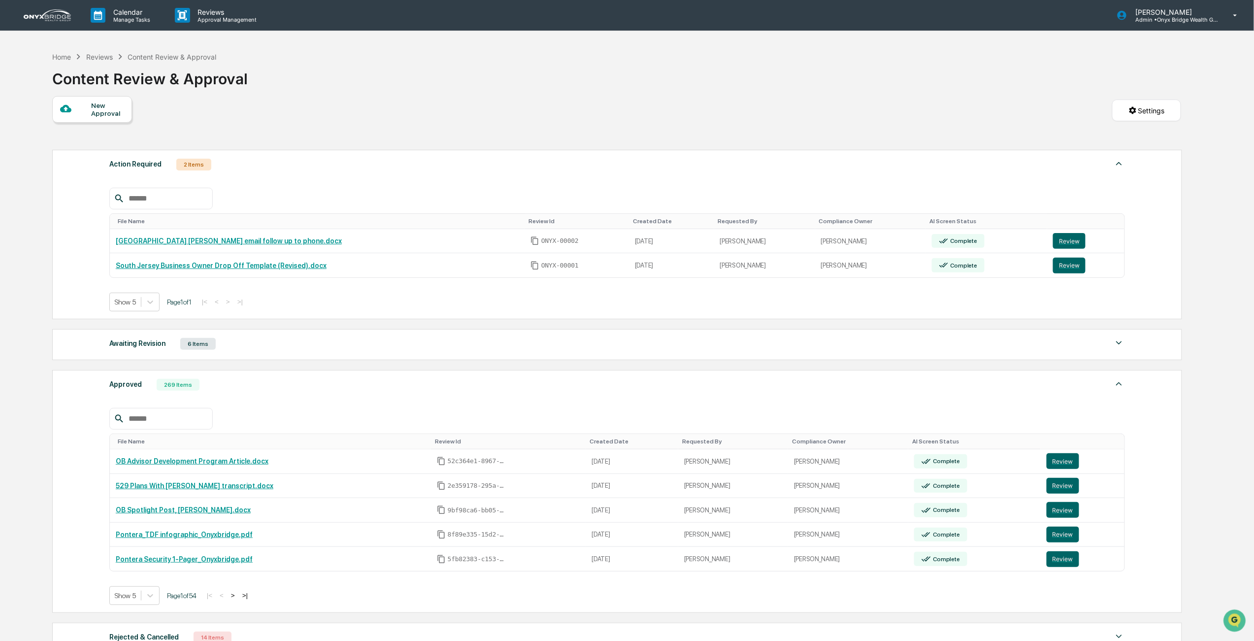
click at [176, 385] on div "269 Items" at bounding box center [178, 385] width 43 height 12
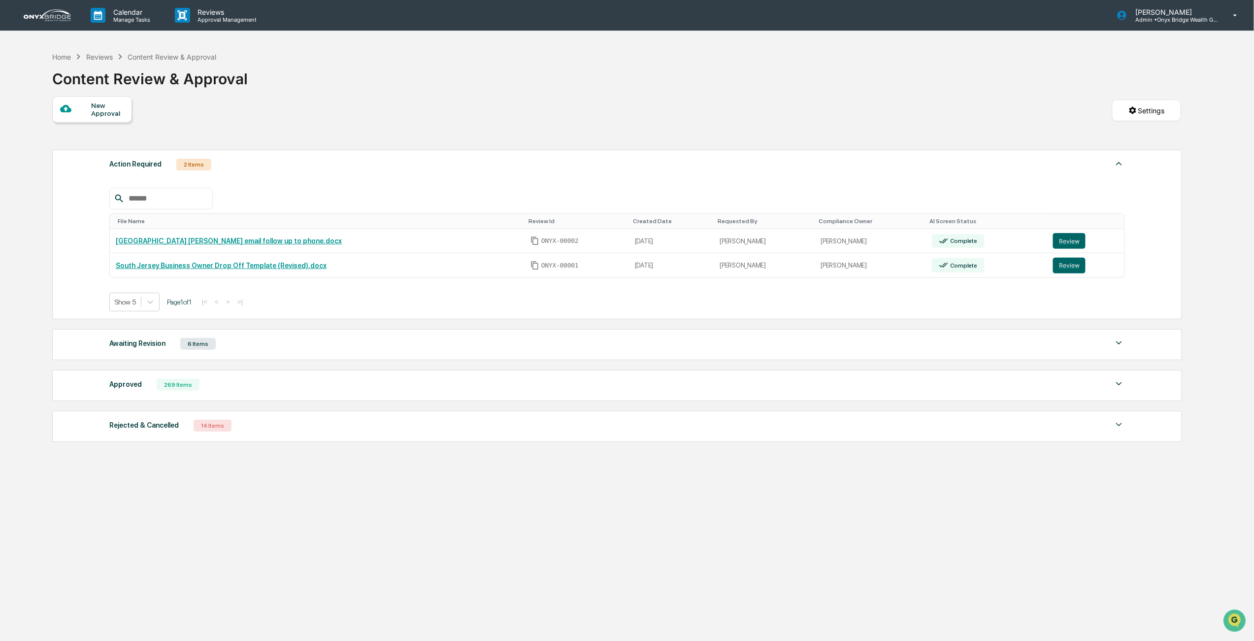
click at [205, 429] on div "14 Items" at bounding box center [213, 426] width 38 height 12
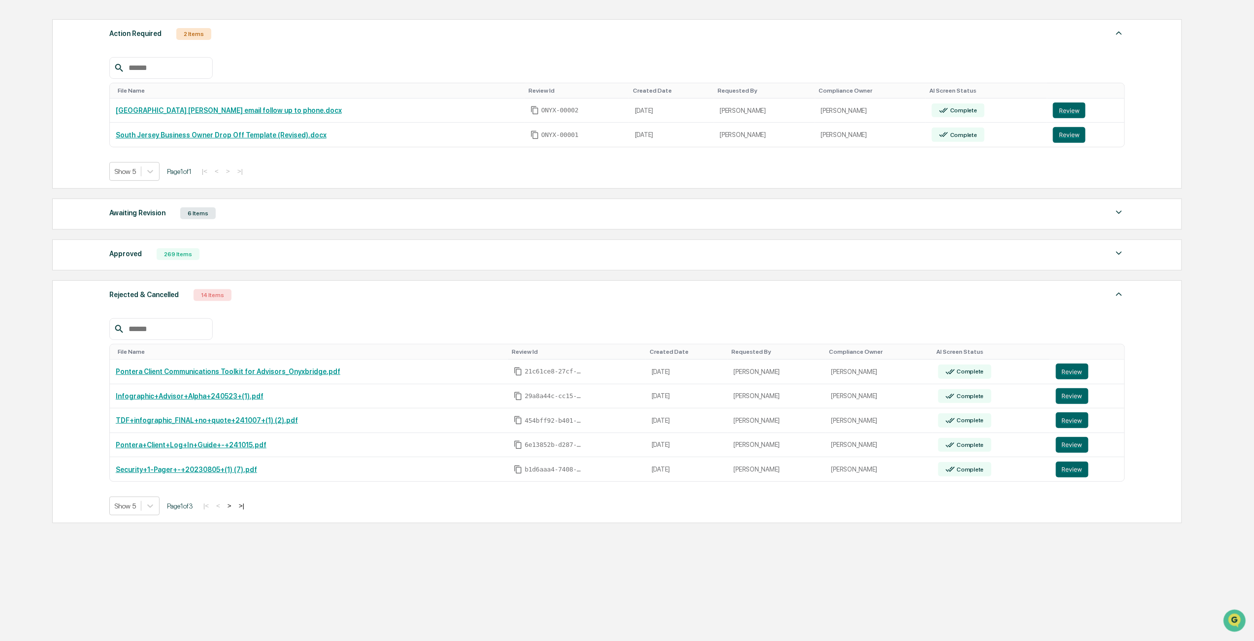
scroll to position [140, 0]
click at [235, 507] on button ">" at bounding box center [230, 506] width 10 height 8
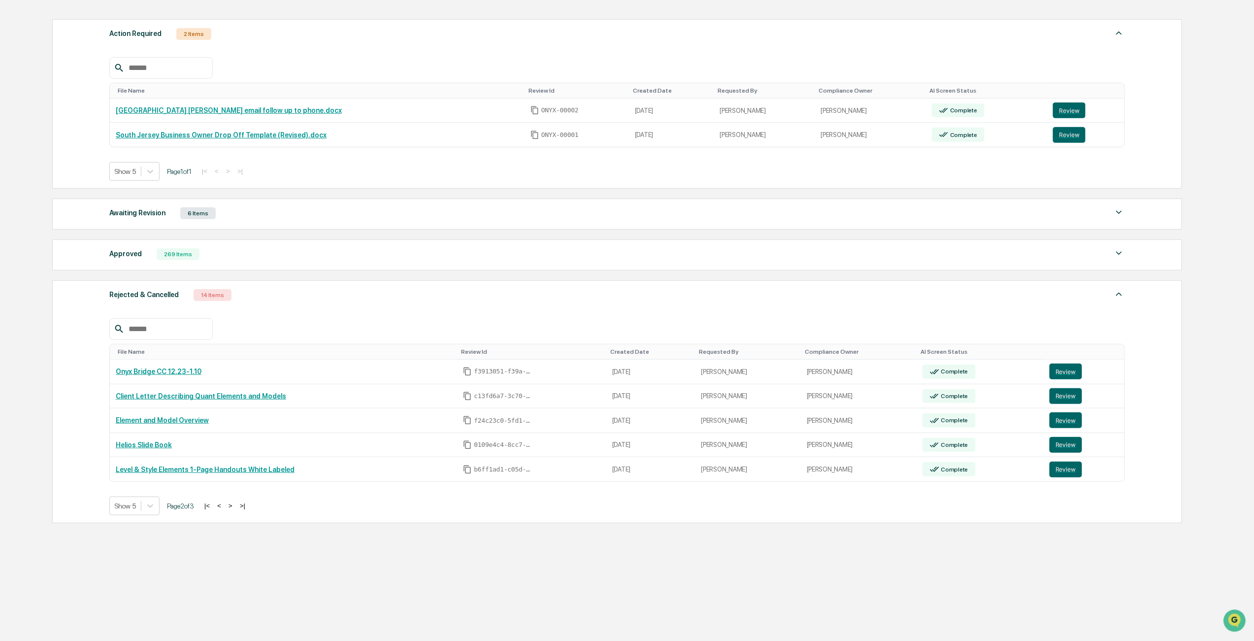
click at [235, 507] on button ">" at bounding box center [231, 506] width 10 height 8
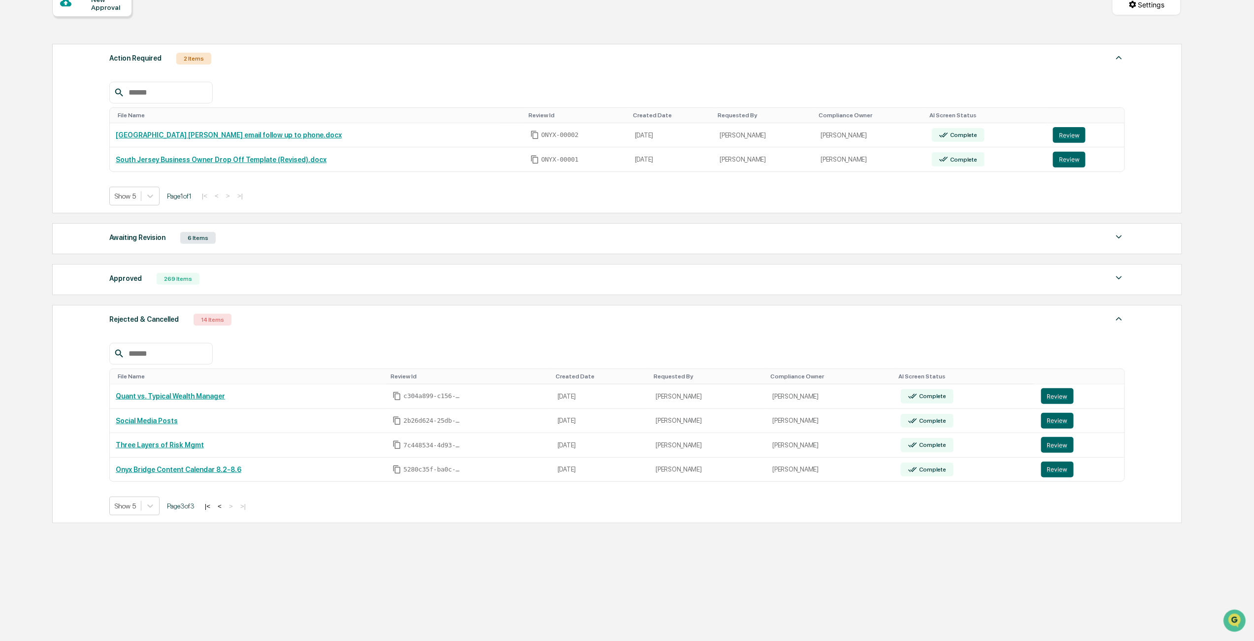
scroll to position [116, 0]
click at [221, 507] on button "<" at bounding box center [220, 506] width 10 height 8
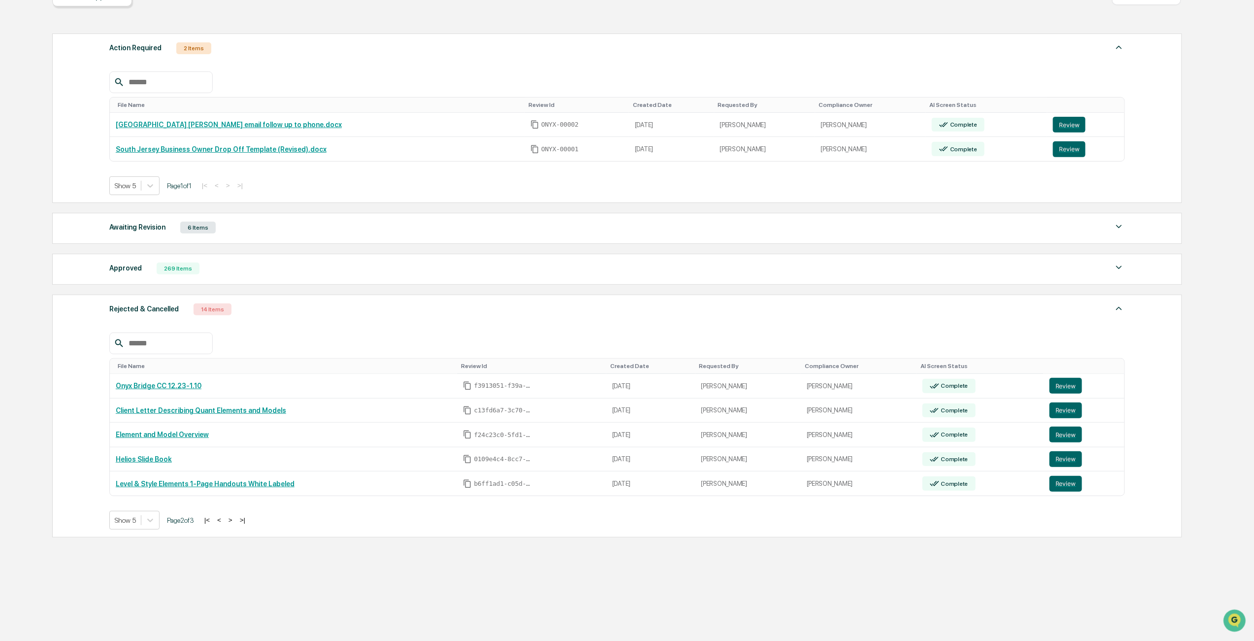
click at [224, 524] on button "<" at bounding box center [219, 520] width 10 height 8
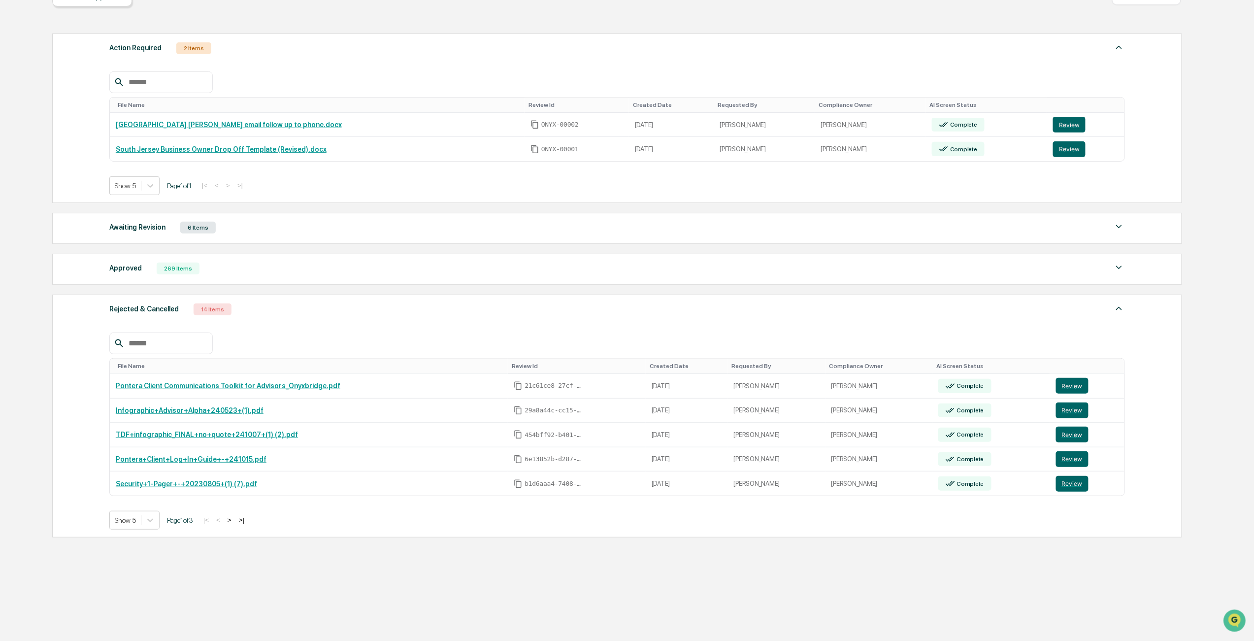
click at [194, 234] on div "6 Items" at bounding box center [197, 228] width 35 height 12
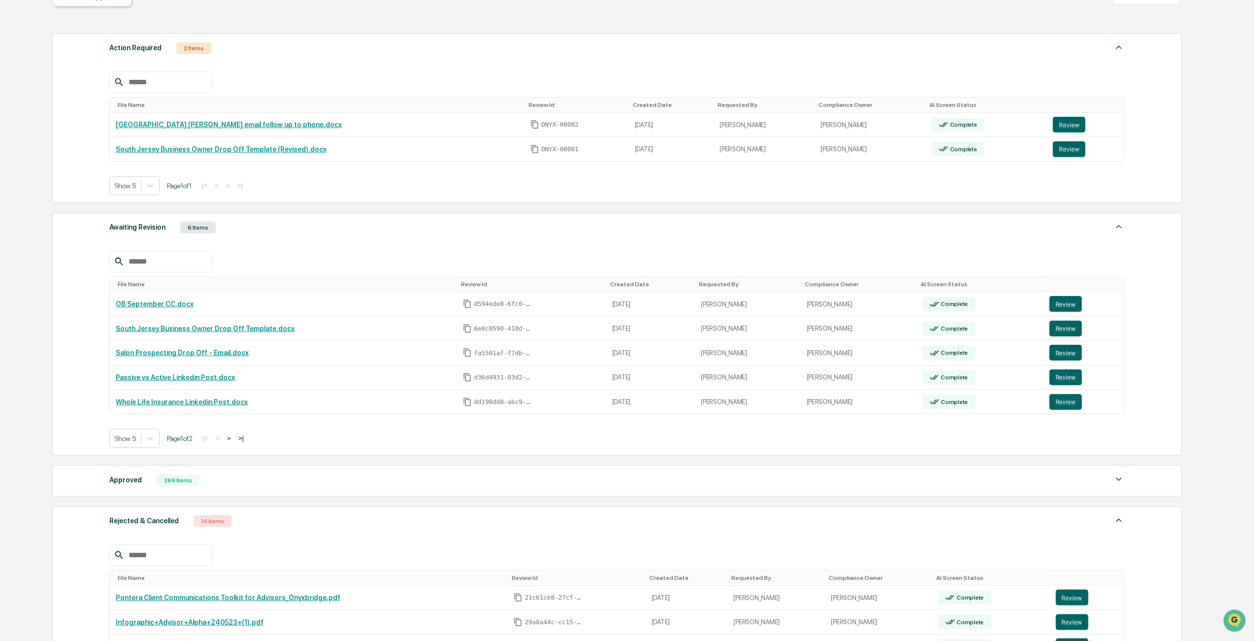
click at [233, 442] on button ">" at bounding box center [229, 438] width 10 height 8
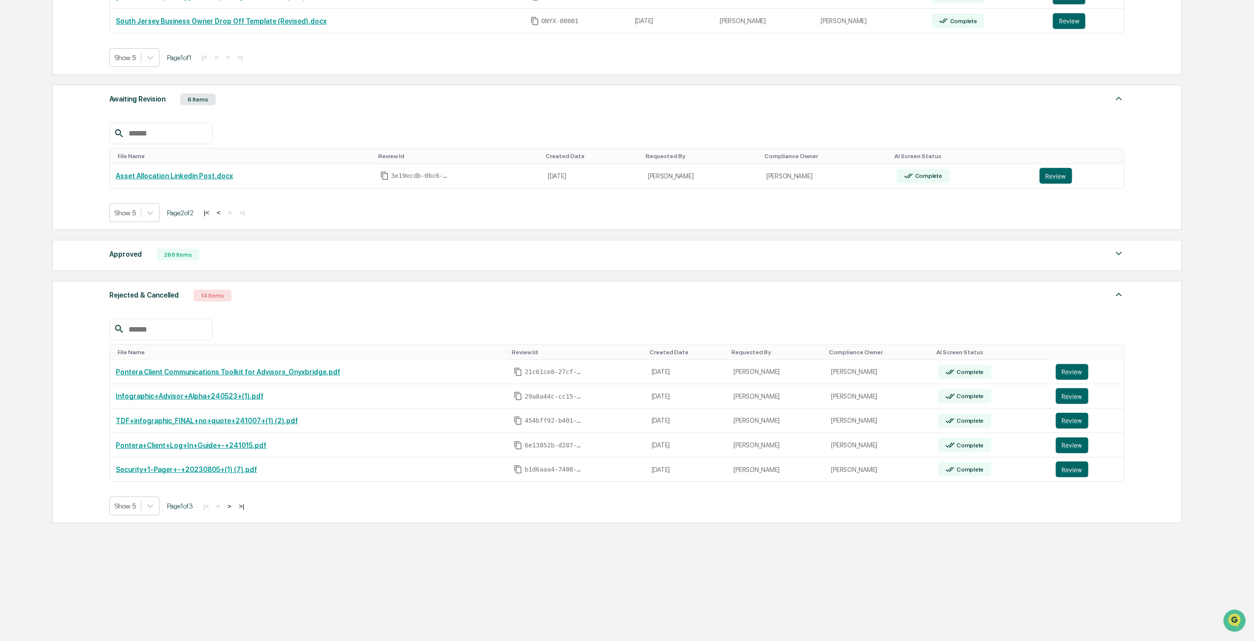
scroll to position [256, 0]
click at [233, 505] on button ">" at bounding box center [230, 506] width 10 height 8
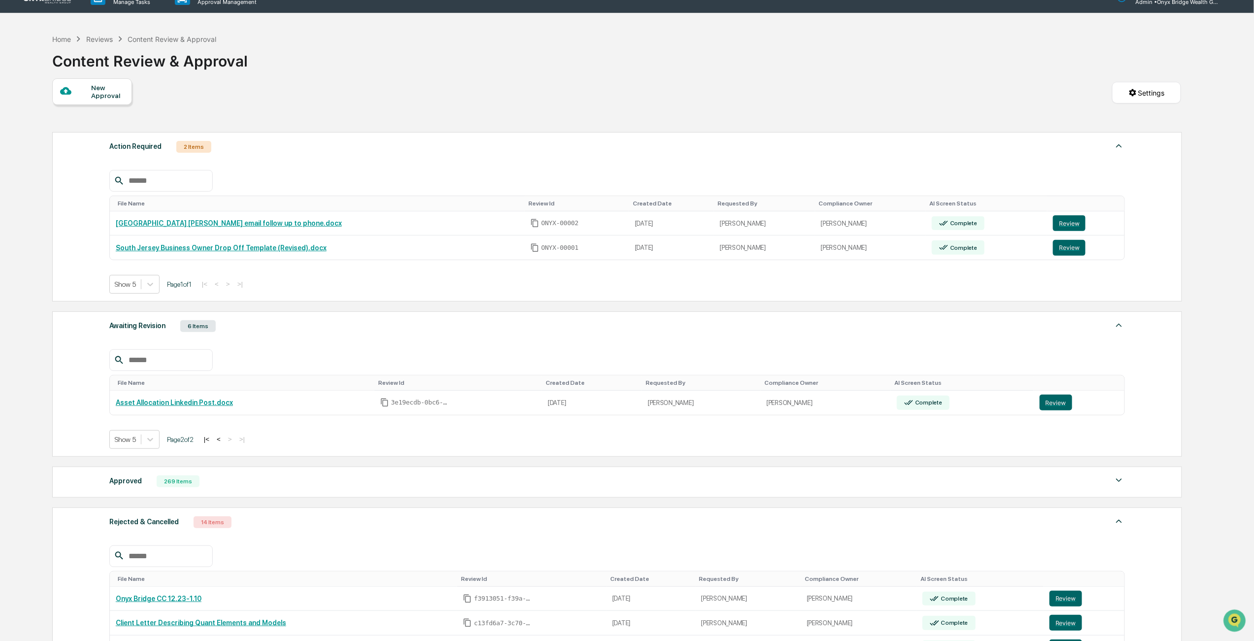
scroll to position [0, 0]
